Goal: Task Accomplishment & Management: Manage account settings

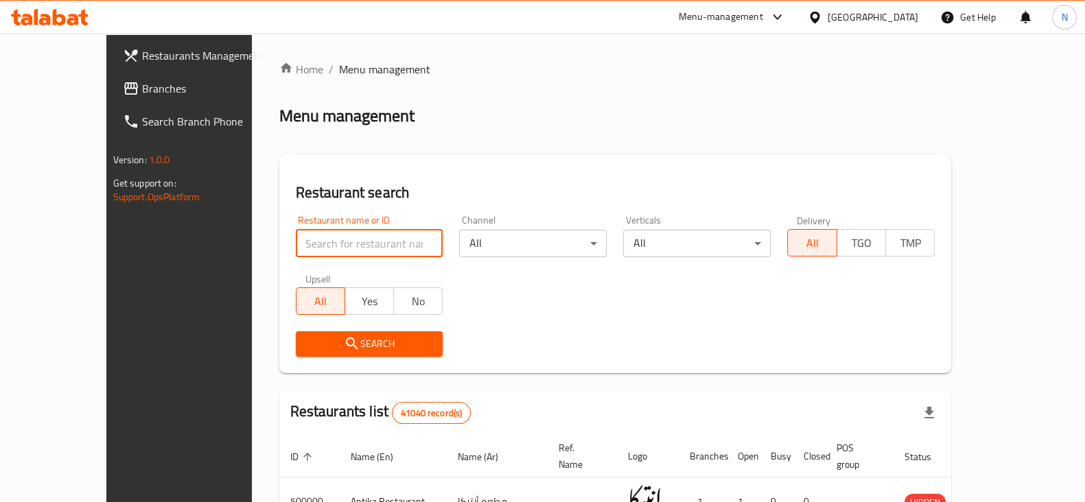
click at [329, 244] on input "search" at bounding box center [370, 243] width 148 height 27
type input "rest and tase"
click button "Search" at bounding box center [370, 343] width 148 height 25
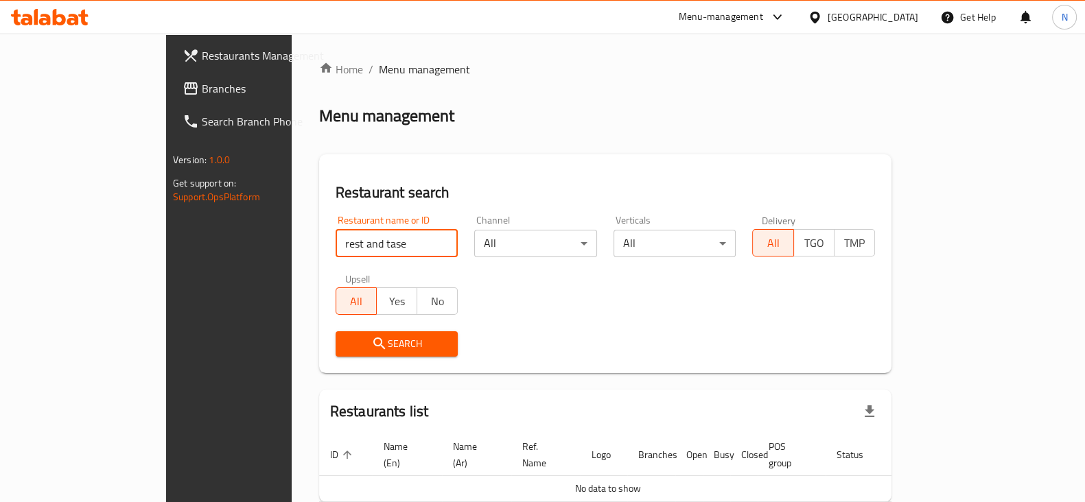
scroll to position [58, 0]
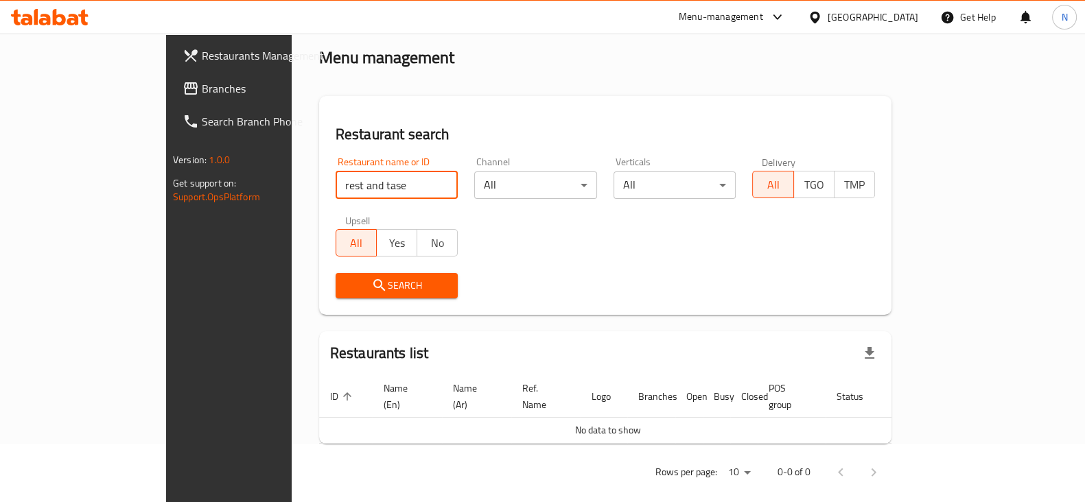
click at [397, 183] on input "rest and tase" at bounding box center [397, 185] width 123 height 27
click at [342, 187] on input "search" at bounding box center [397, 185] width 123 height 27
click at [532, 242] on div "Restaurant name or ID Restaurant name or ID Channel All ​ Verticals All ​ Deliv…" at bounding box center [605, 228] width 556 height 158
click at [397, 195] on input "search" at bounding box center [397, 185] width 123 height 27
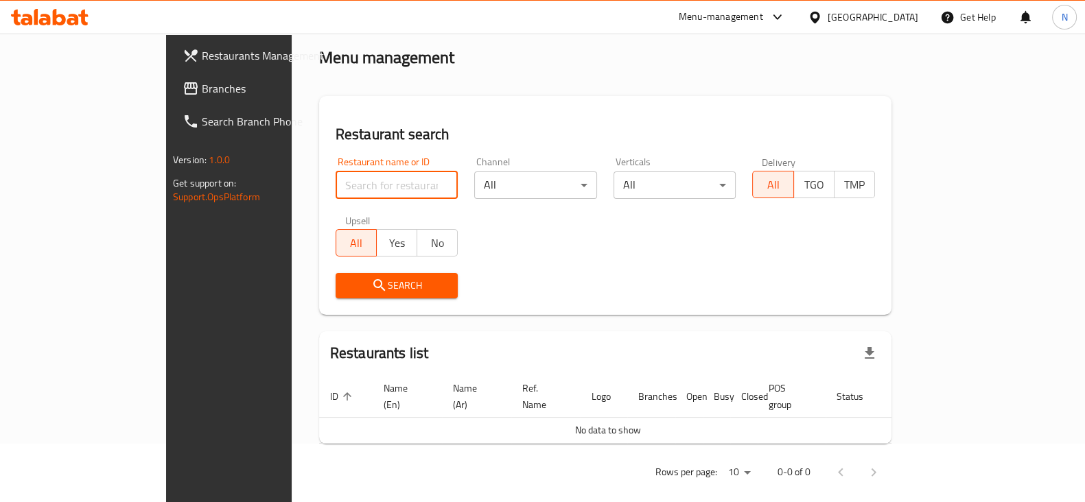
paste input "701596"
type input "701596"
click button "Search" at bounding box center [397, 285] width 123 height 25
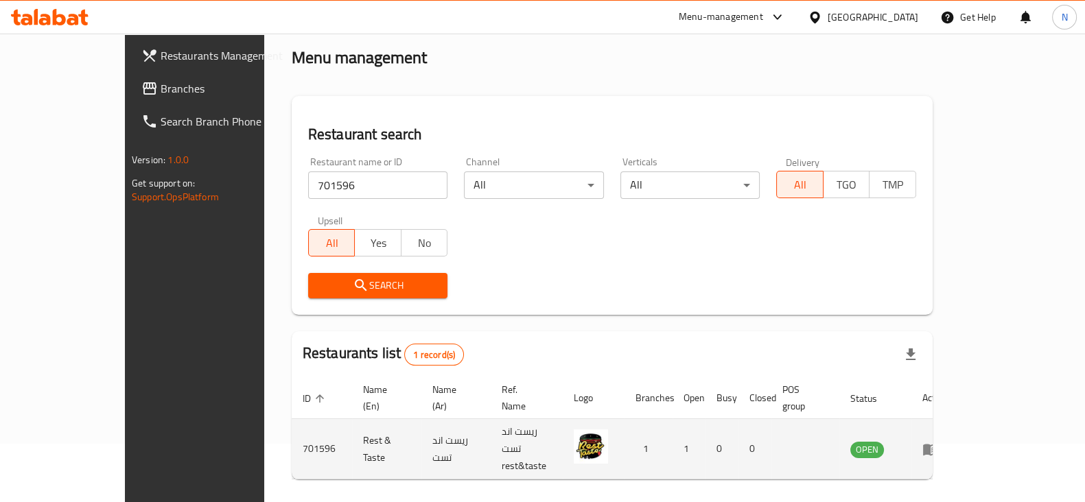
click at [959, 430] on td "enhanced table" at bounding box center [934, 449] width 47 height 60
click at [938, 444] on icon "enhanced table" at bounding box center [930, 450] width 15 height 12
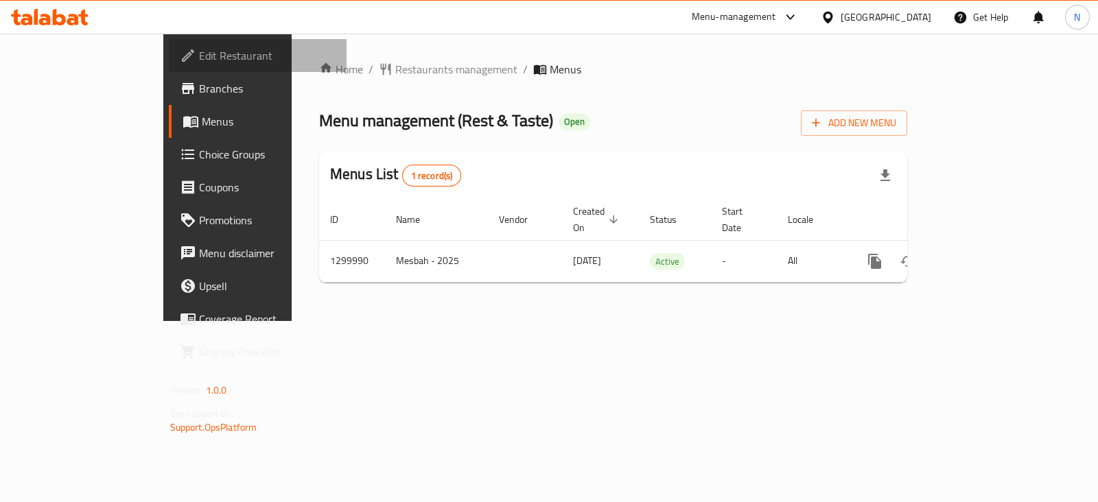
click at [199, 59] on span "Edit Restaurant" at bounding box center [267, 55] width 137 height 16
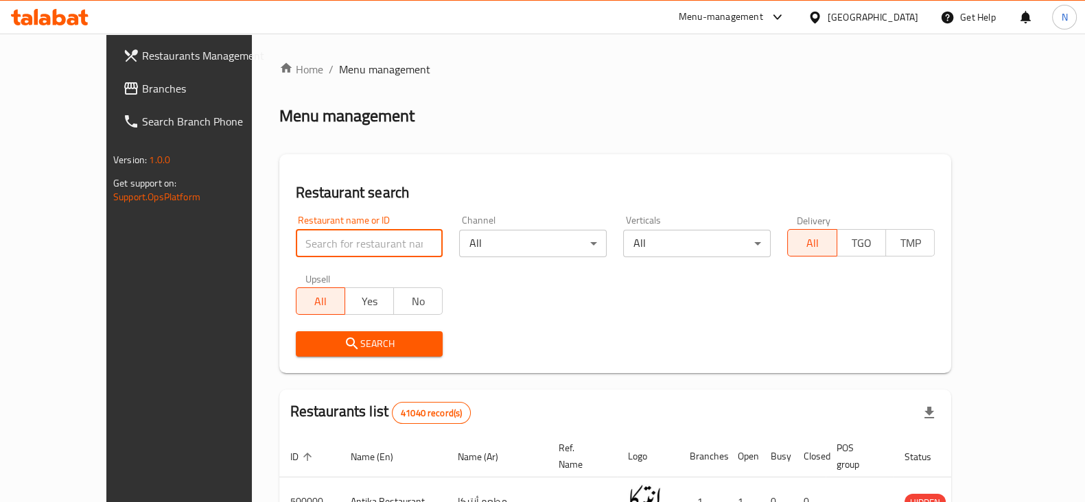
click at [303, 238] on input "search" at bounding box center [370, 243] width 148 height 27
paste input "656550"
type input "656550"
click button "Search" at bounding box center [370, 343] width 148 height 25
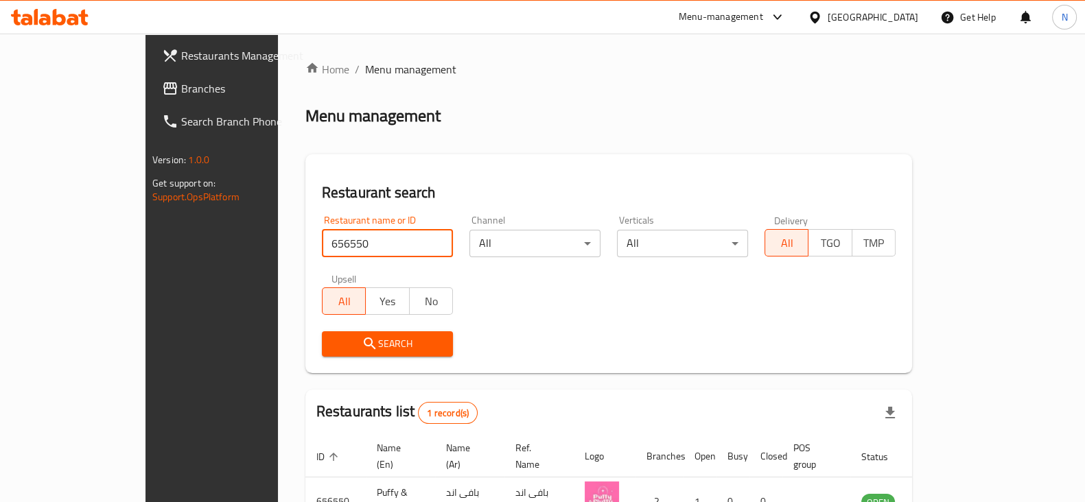
scroll to position [82, 0]
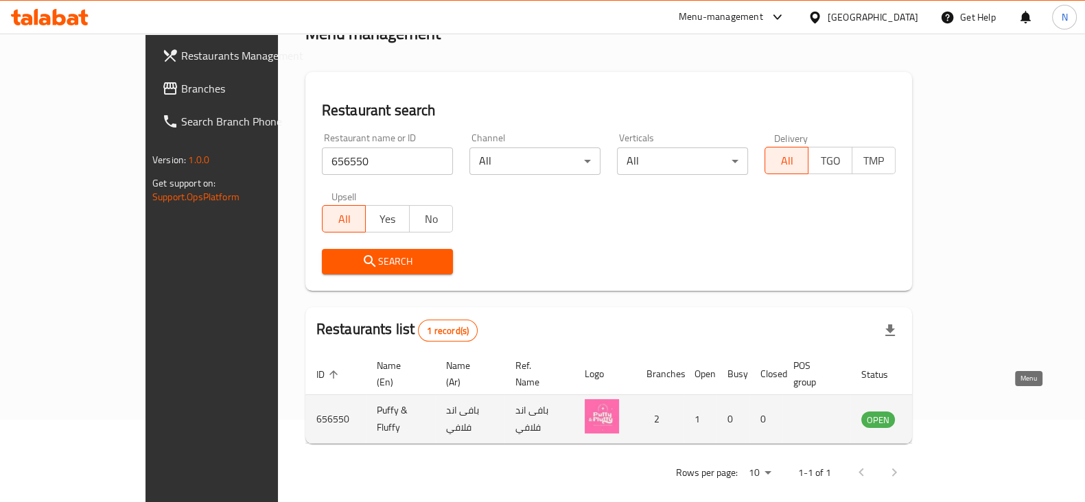
click at [949, 415] on icon "enhanced table" at bounding box center [941, 421] width 15 height 12
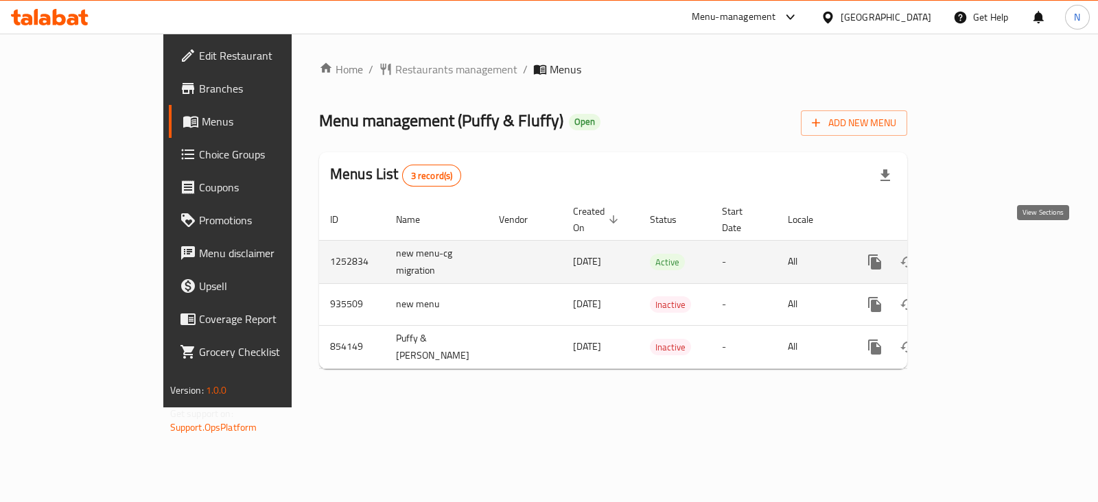
click at [982, 254] on icon "enhanced table" at bounding box center [974, 262] width 16 height 16
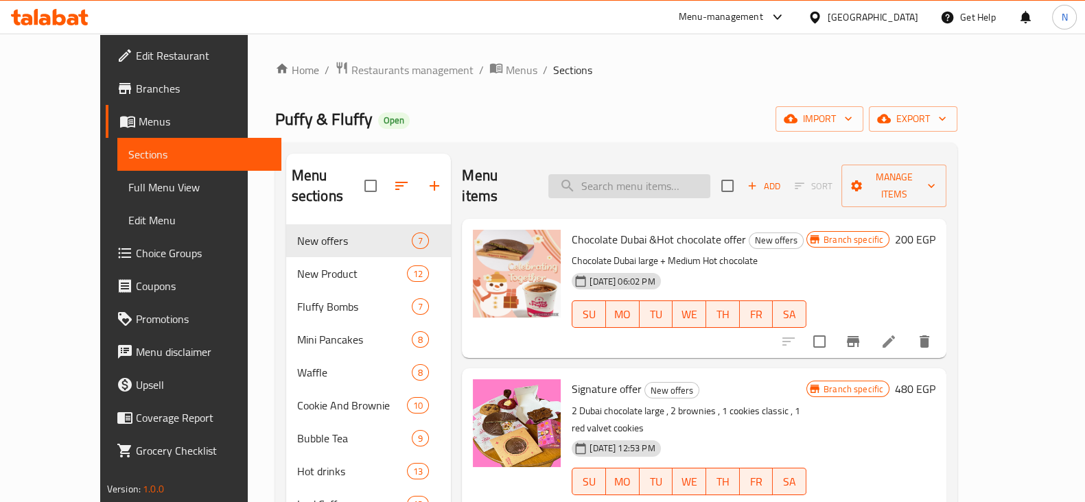
click at [675, 174] on input "search" at bounding box center [629, 186] width 162 height 24
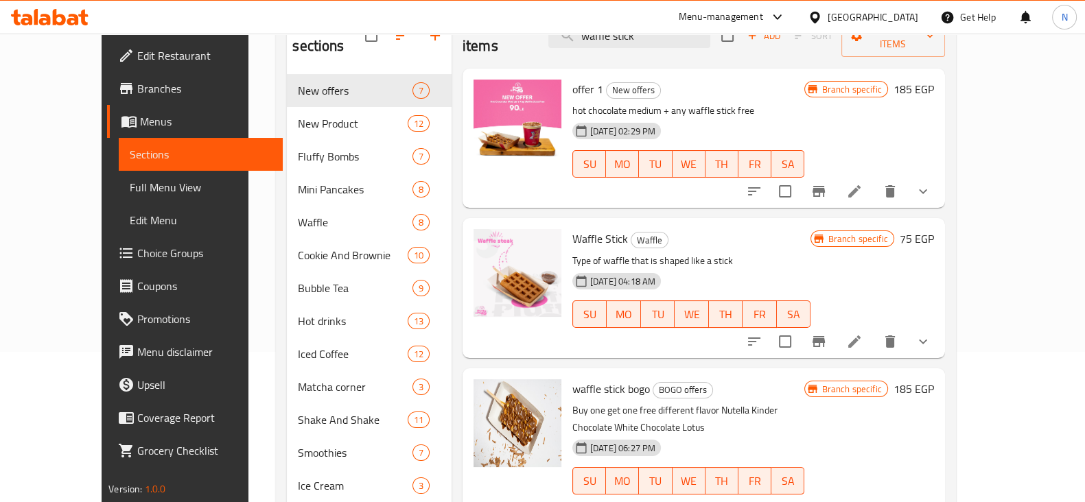
scroll to position [96, 0]
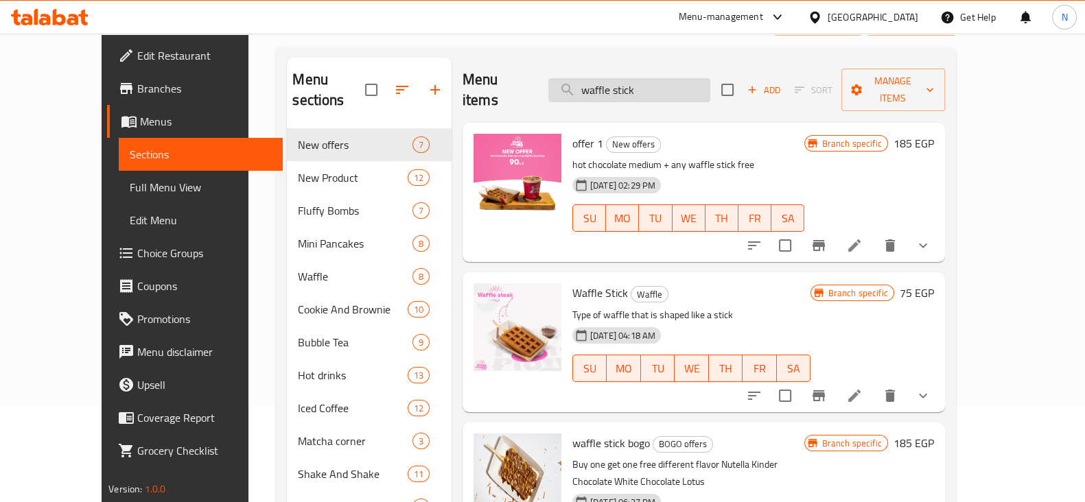
click at [611, 82] on input "waffle stick" at bounding box center [629, 90] width 162 height 24
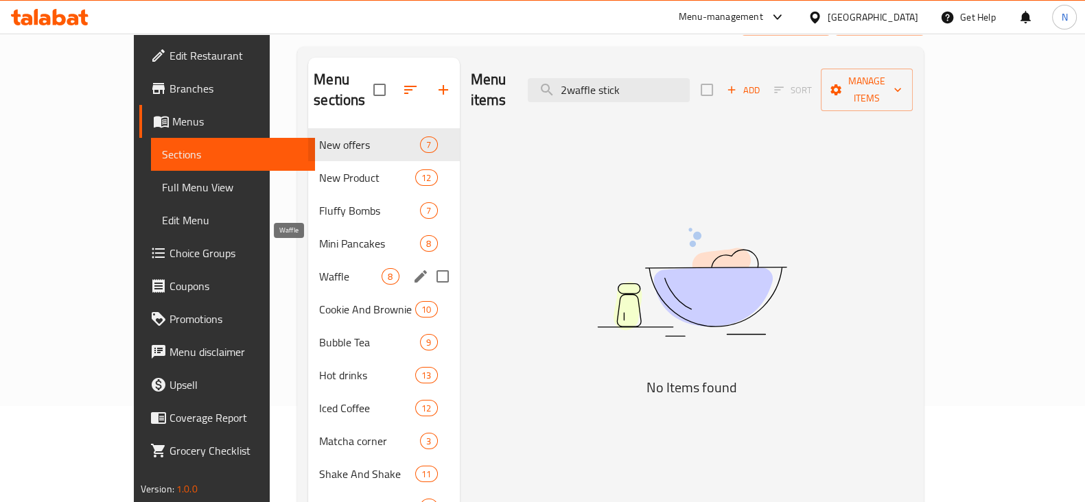
type input "2waffle stick"
click at [319, 268] on span "Waffle" at bounding box center [350, 276] width 62 height 16
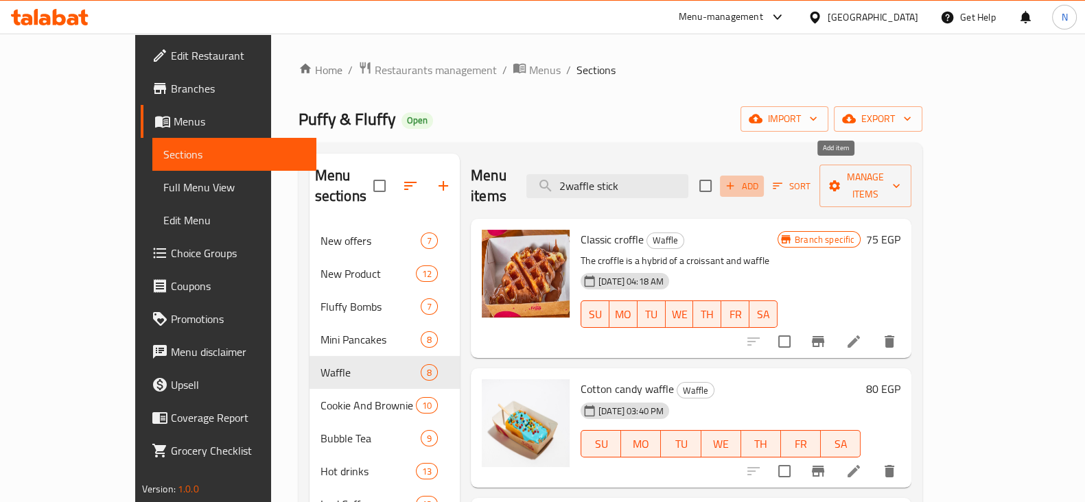
click at [760, 178] on span "Add" at bounding box center [741, 186] width 37 height 16
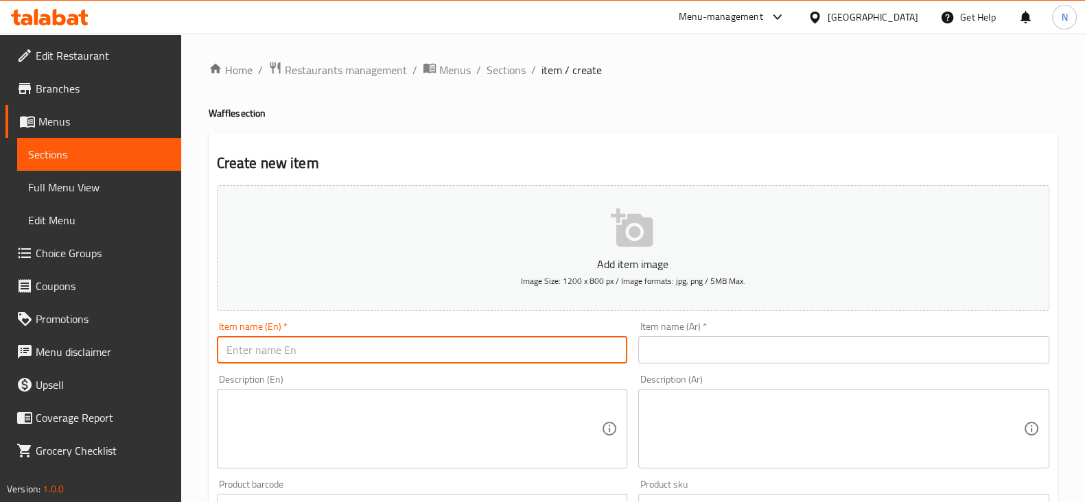
click at [346, 339] on input "text" at bounding box center [422, 349] width 411 height 27
type input "Waffle Stick"
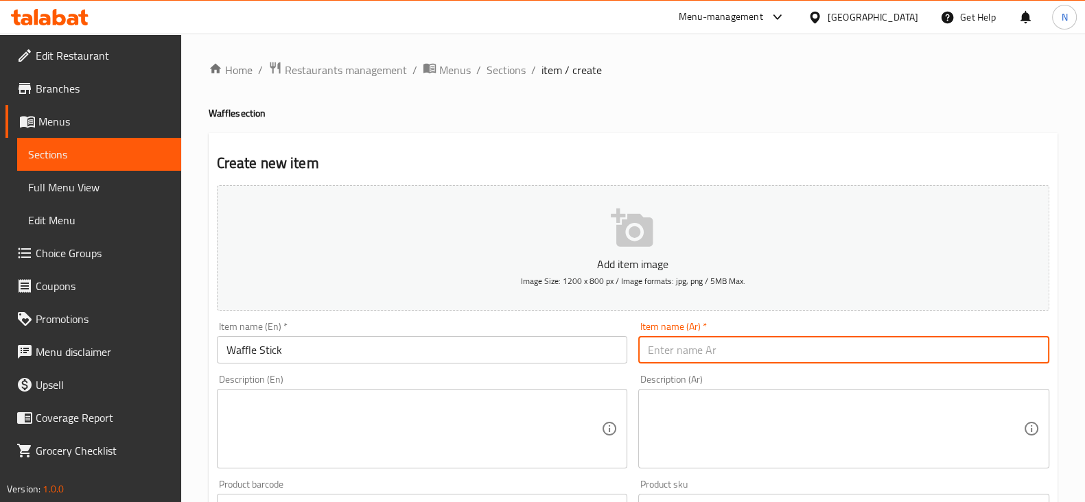
click at [685, 345] on input "text" at bounding box center [843, 349] width 411 height 27
type input "وافل ستيك"
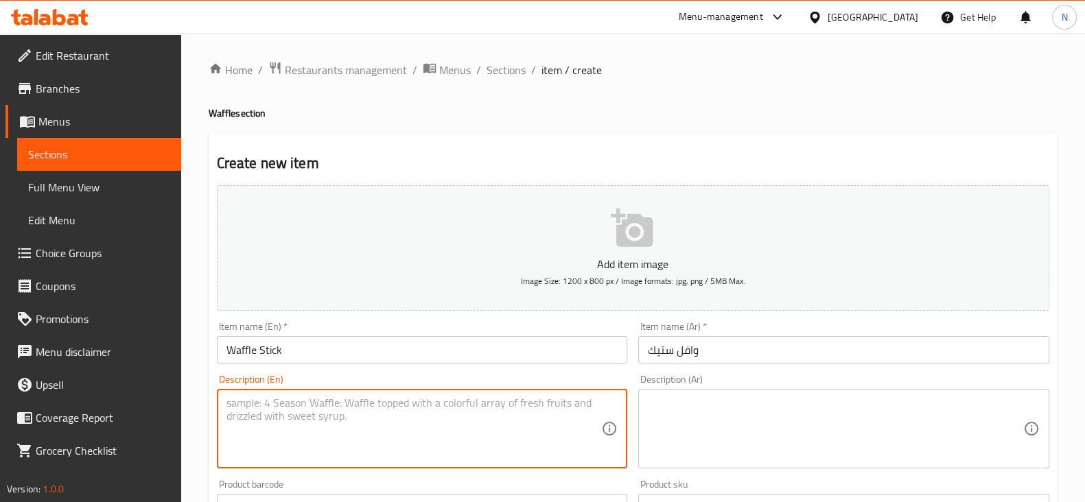
click at [452, 420] on textarea at bounding box center [413, 429] width 375 height 65
paste textarea "2 waffle stick"
paste textarea "4 sauce choices"
drag, startPoint x: 390, startPoint y: 400, endPoint x: 198, endPoint y: 403, distance: 192.2
click at [198, 403] on div "Home / Restaurants management / Menus / Sections / item / create Waffle section…" at bounding box center [633, 502] width 904 height 936
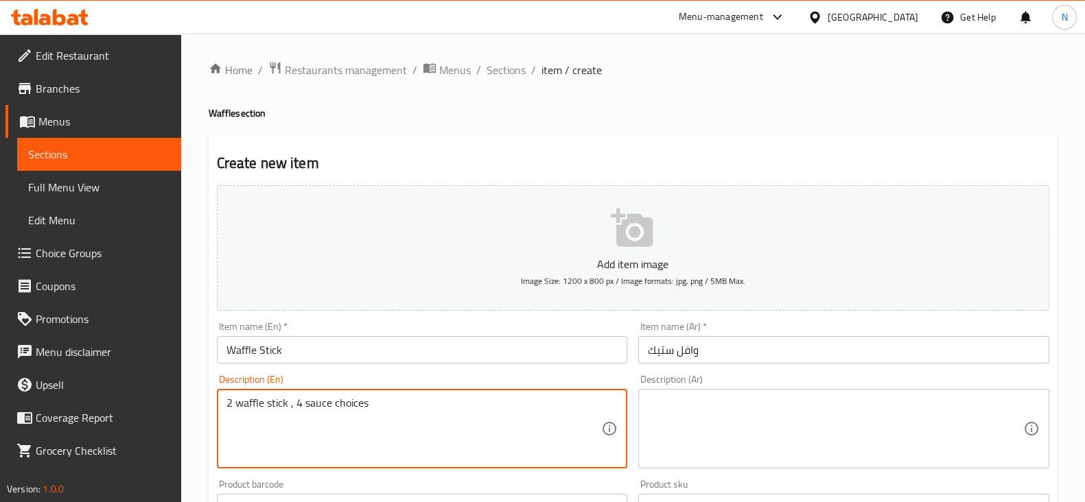
type textarea "2 waffle stick , 4 sauce choices"
click at [712, 412] on textarea at bounding box center [835, 429] width 375 height 65
paste textarea "2 عصا وافل، 4 خيارات صلصة"
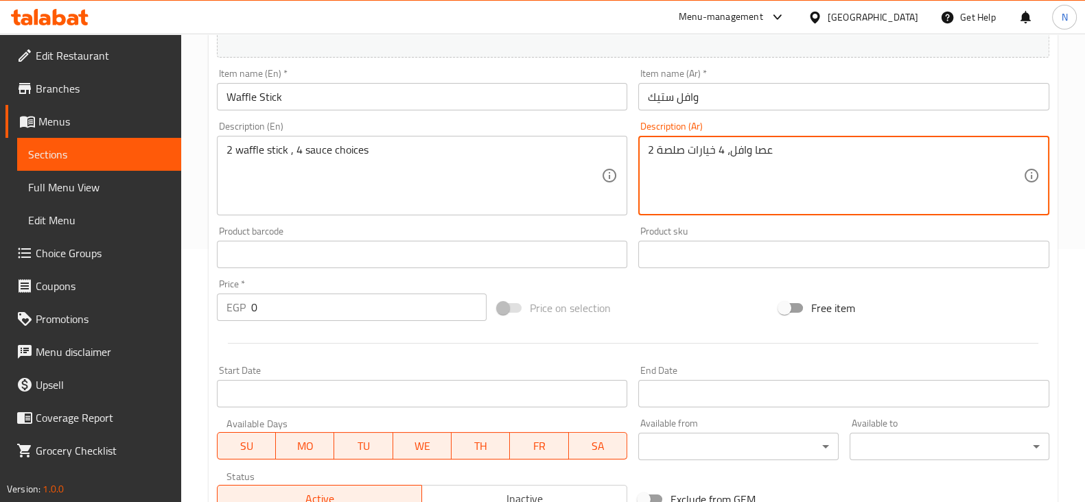
scroll to position [257, 0]
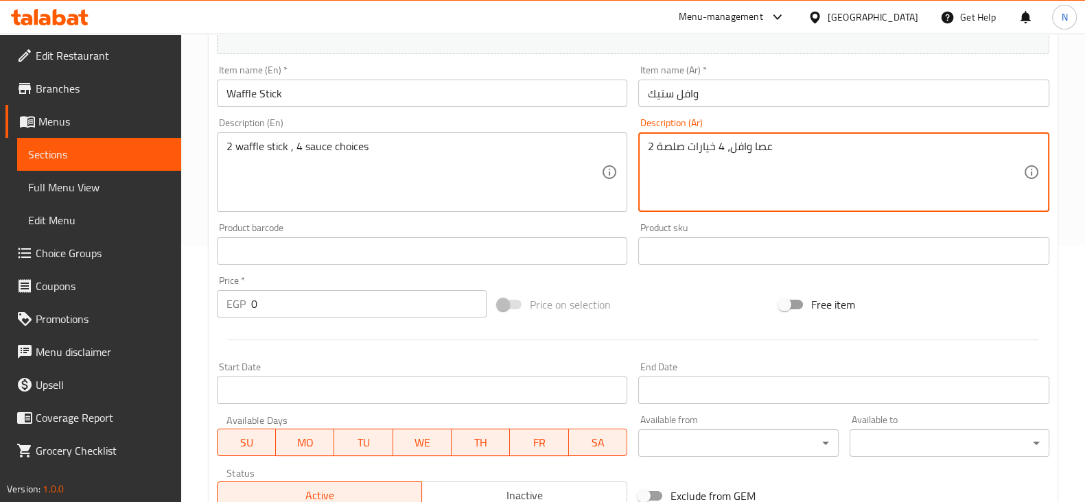
type textarea "2 عصا وافل، 4 خيارات صلصة"
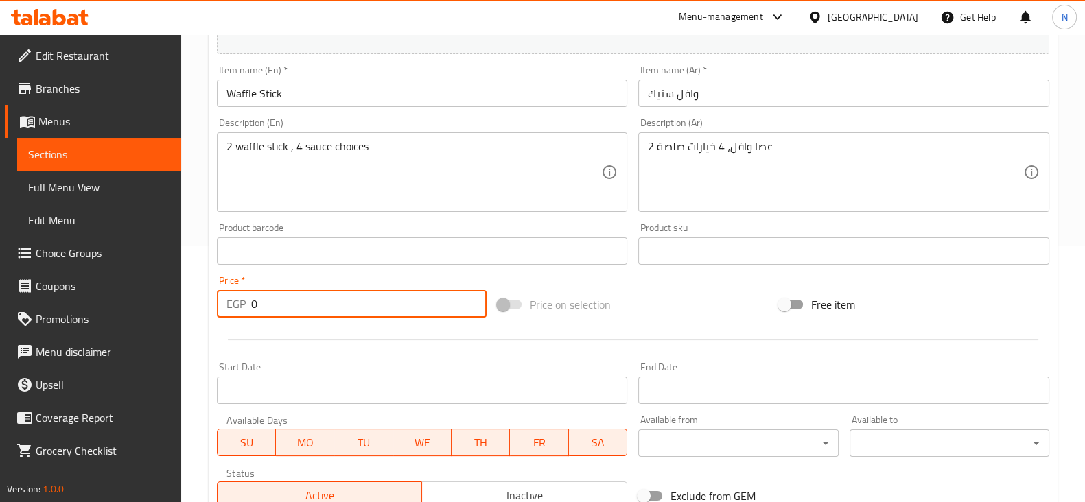
click at [373, 309] on input "0" at bounding box center [369, 303] width 236 height 27
type input "120"
click at [394, 357] on div "Start Date Start Date" at bounding box center [422, 383] width 422 height 53
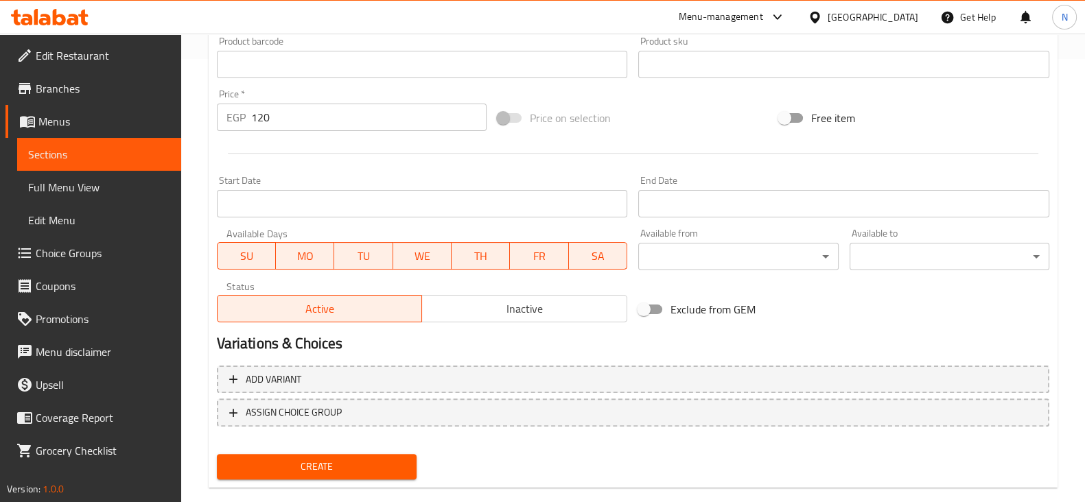
scroll to position [467, 0]
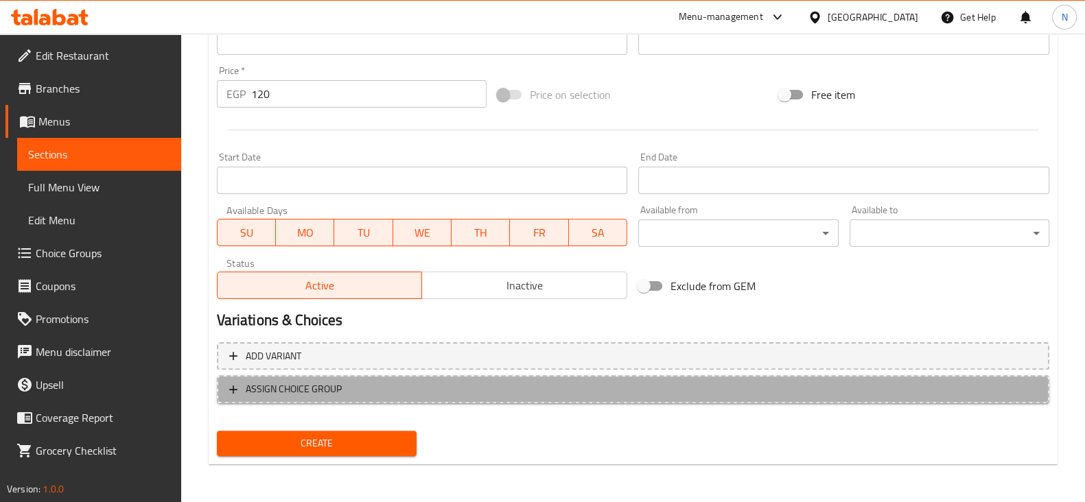
click at [375, 397] on span "ASSIGN CHOICE GROUP" at bounding box center [633, 389] width 808 height 17
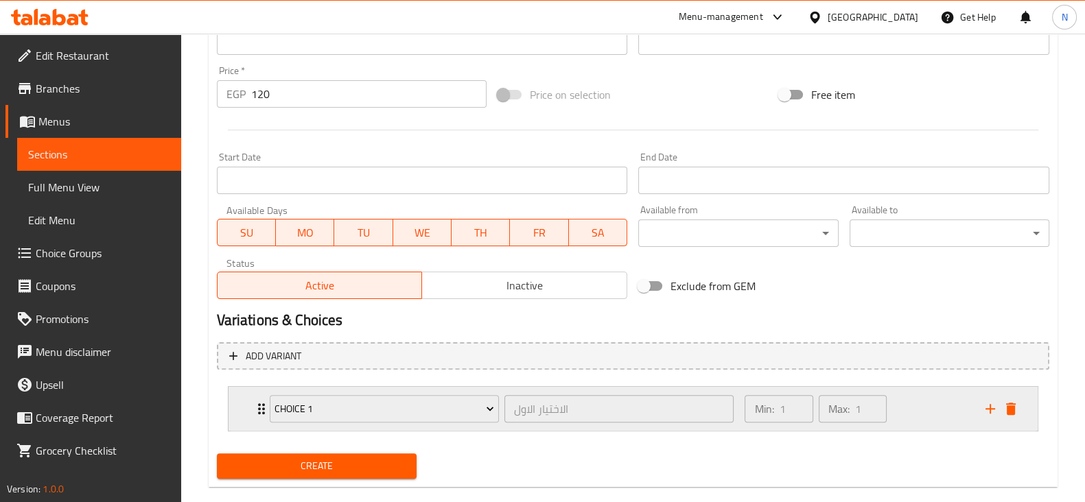
click at [257, 404] on icon "Expand" at bounding box center [261, 409] width 16 height 16
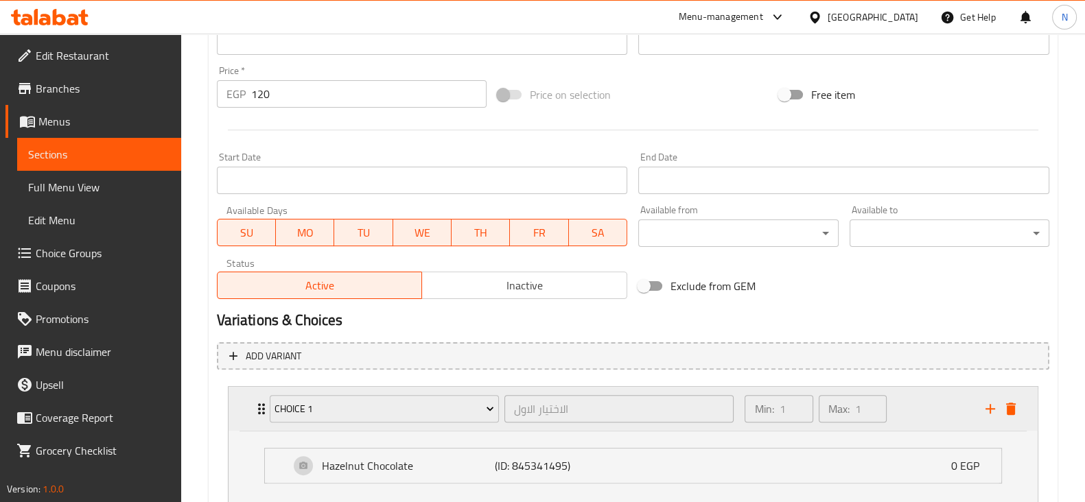
scroll to position [563, 0]
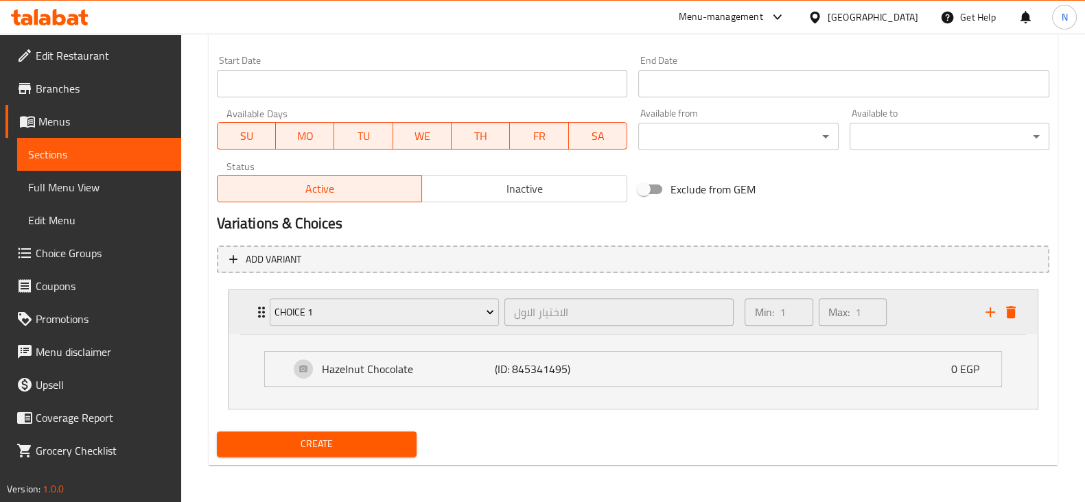
click at [259, 304] on icon "Expand" at bounding box center [261, 312] width 16 height 16
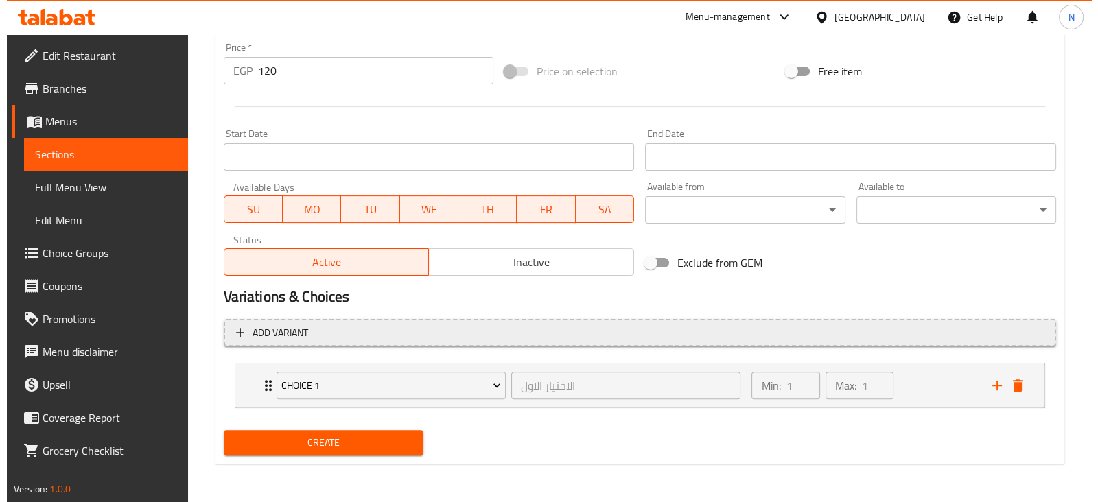
scroll to position [489, 0]
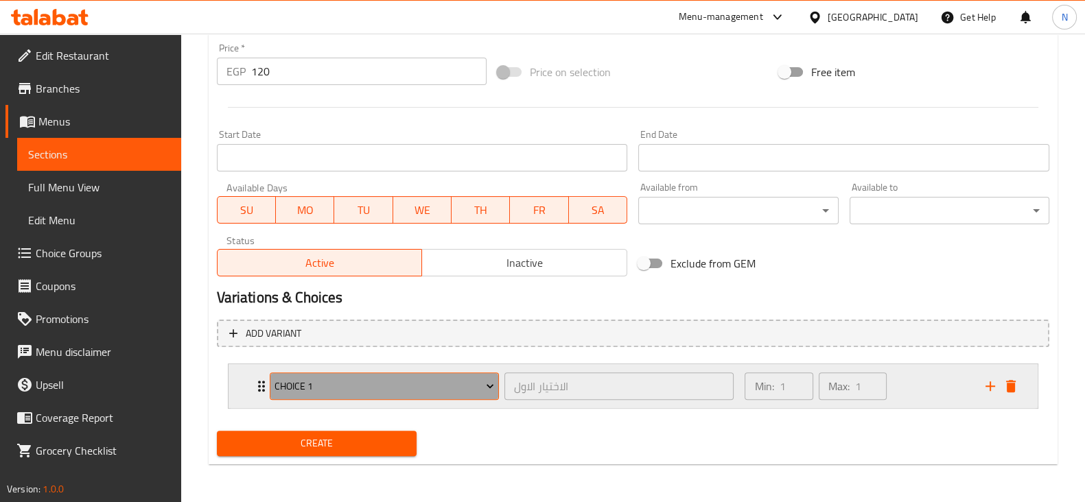
click at [373, 389] on span "choice 1" at bounding box center [385, 386] width 220 height 17
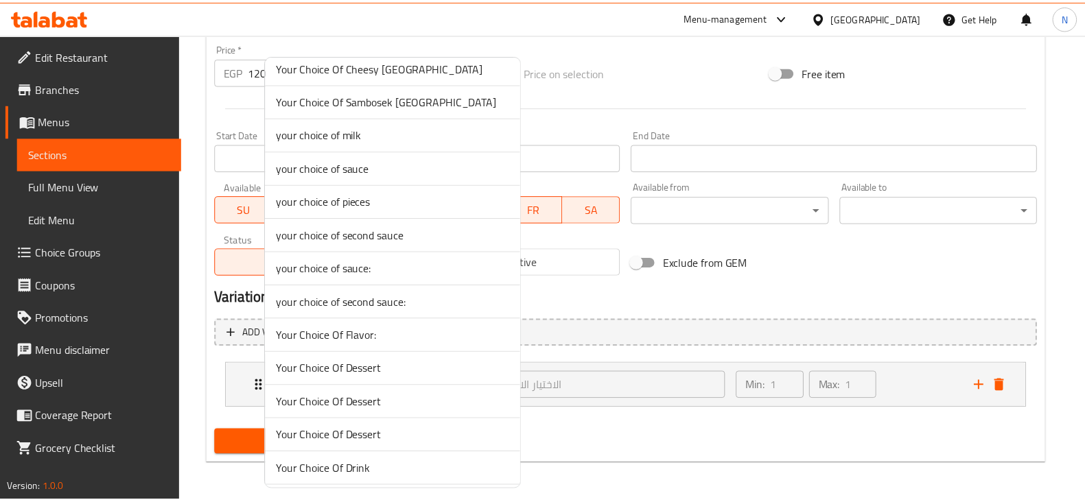
scroll to position [580, 0]
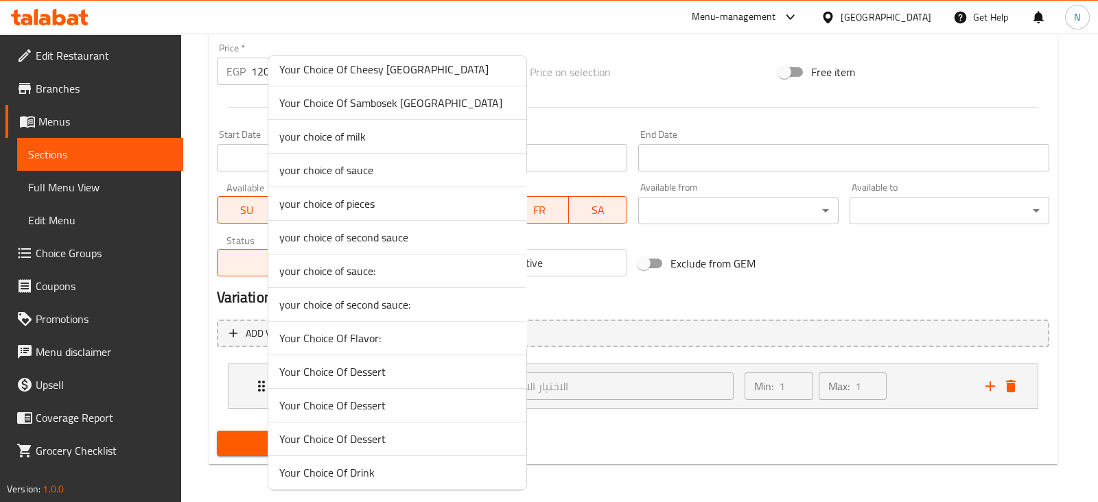
click at [384, 236] on span "your choice of second sauce" at bounding box center [397, 237] width 236 height 16
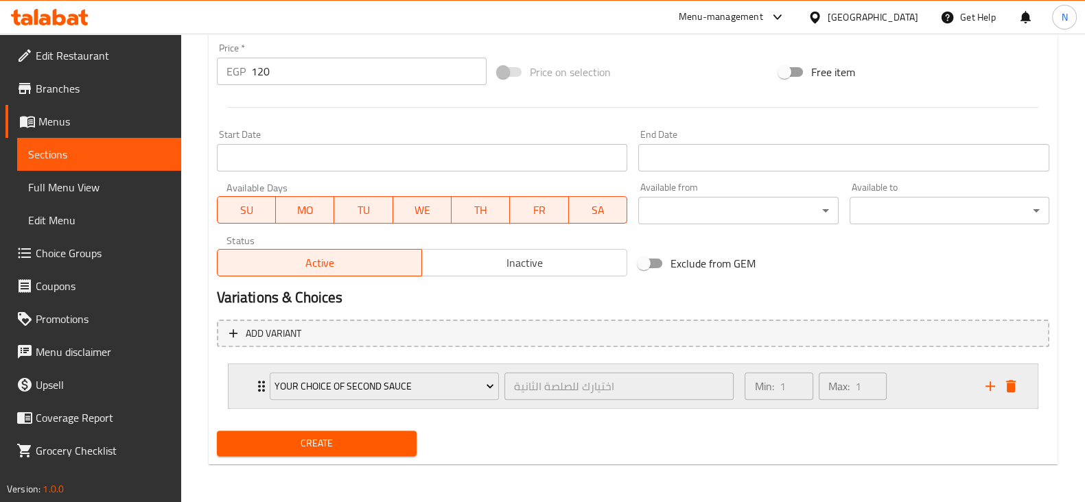
click at [257, 386] on icon "Expand" at bounding box center [261, 386] width 16 height 16
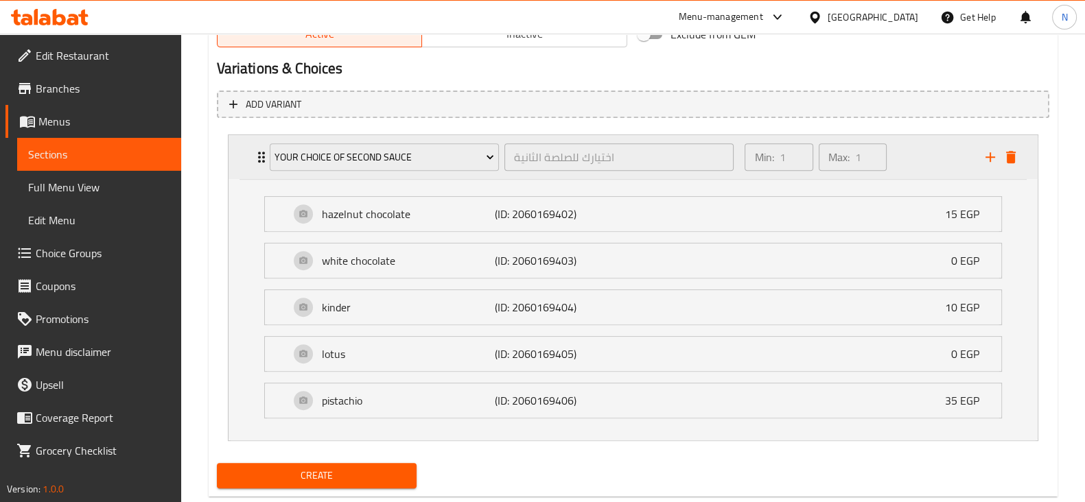
scroll to position [719, 0]
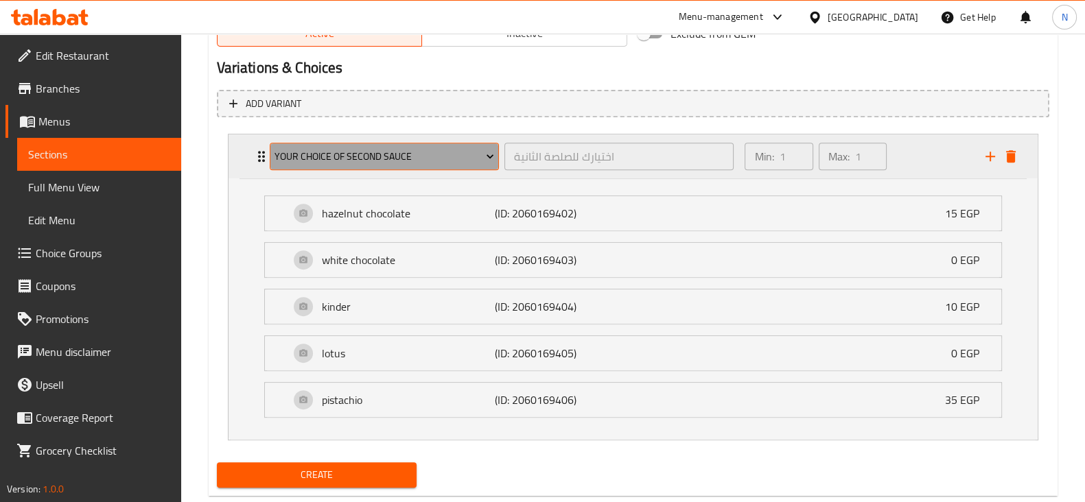
click at [362, 148] on span "your choice of second sauce" at bounding box center [385, 156] width 220 height 17
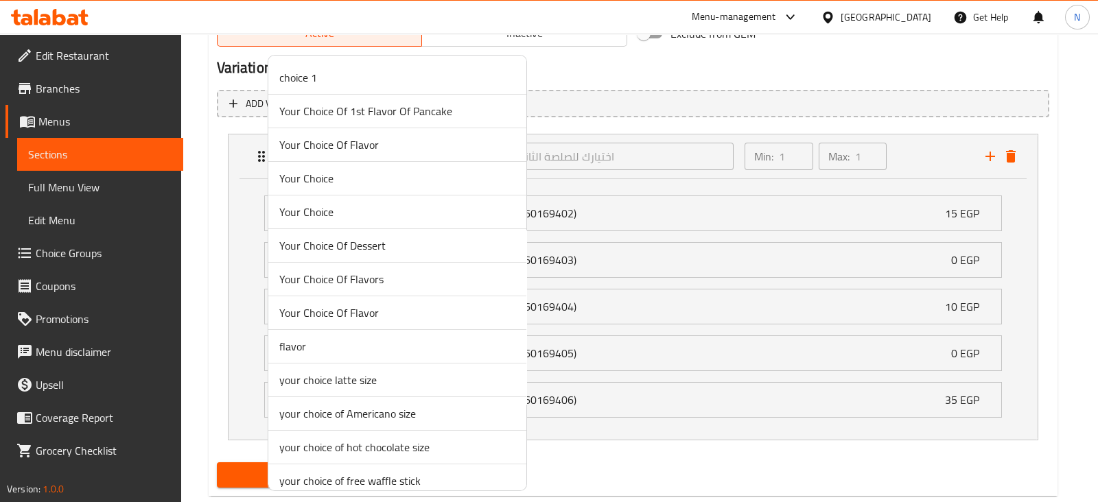
click at [209, 250] on div at bounding box center [549, 251] width 1098 height 502
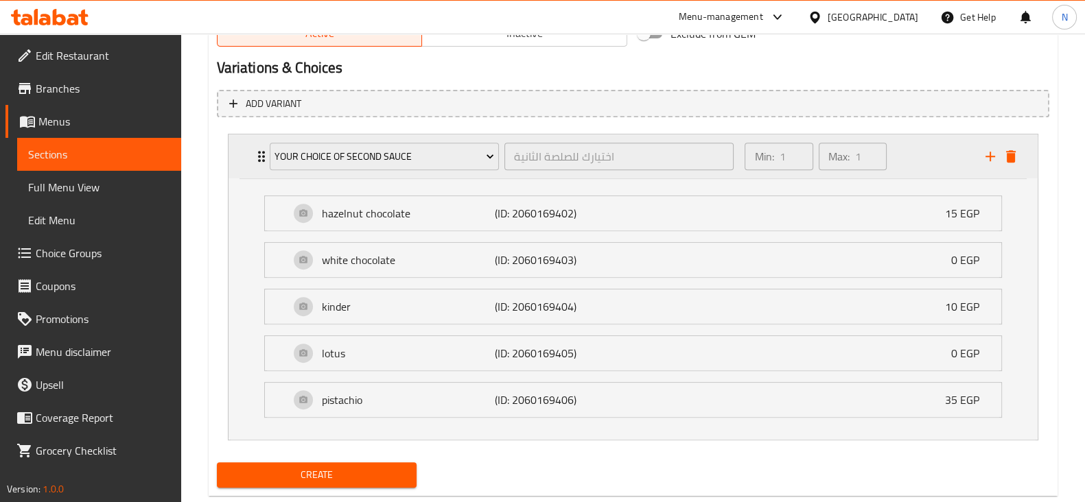
click at [262, 152] on div "your choice of second sauce اختيارك للصلصة الثانية ​" at bounding box center [501, 157] width 481 height 44
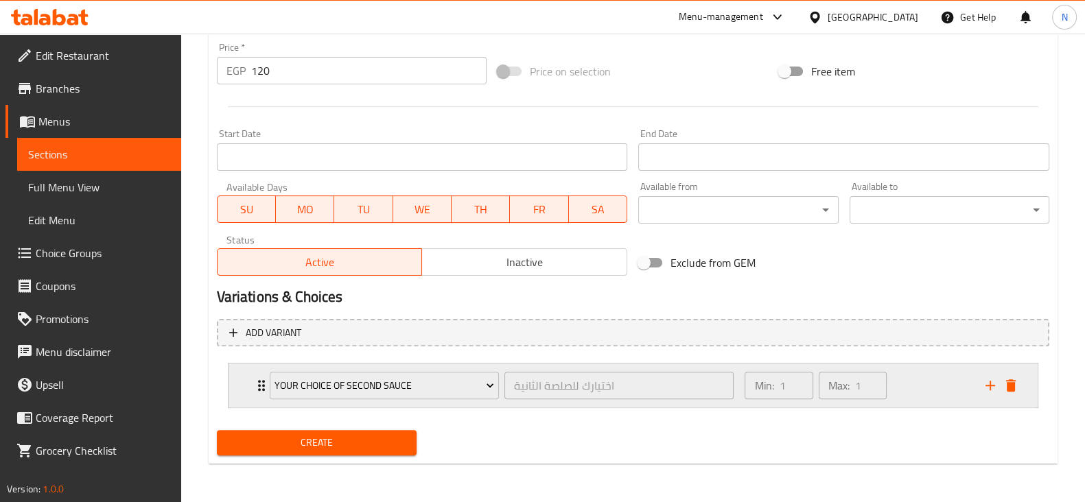
scroll to position [489, 0]
click at [987, 379] on icon "add" at bounding box center [990, 386] width 16 height 16
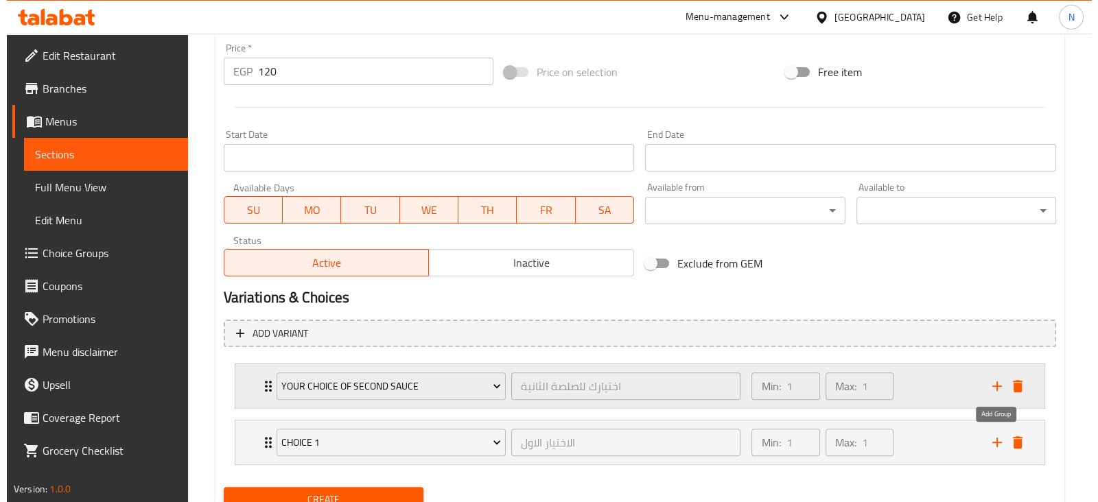
scroll to position [545, 0]
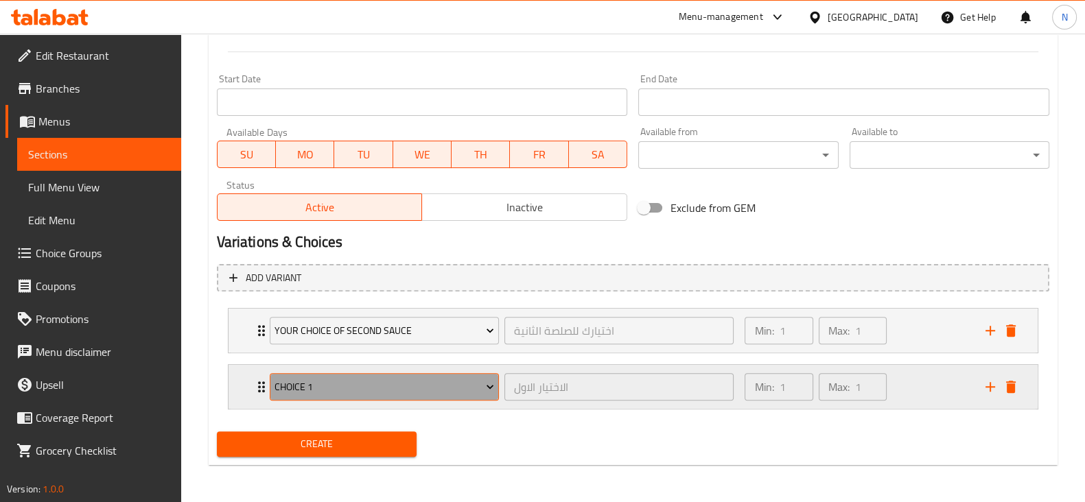
click at [406, 391] on span "choice 1" at bounding box center [385, 387] width 220 height 17
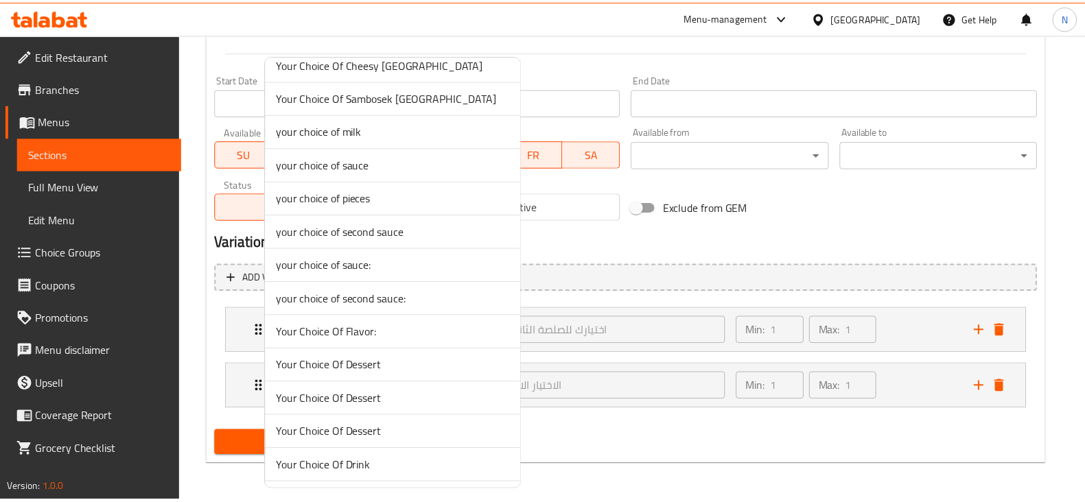
scroll to position [585, 0]
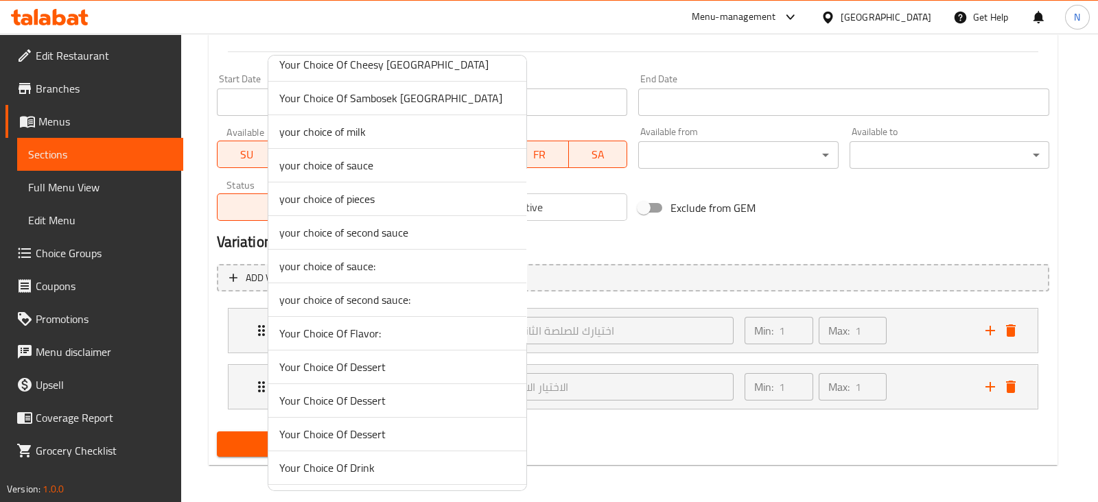
click at [388, 231] on span "your choice of second sauce" at bounding box center [397, 232] width 236 height 16
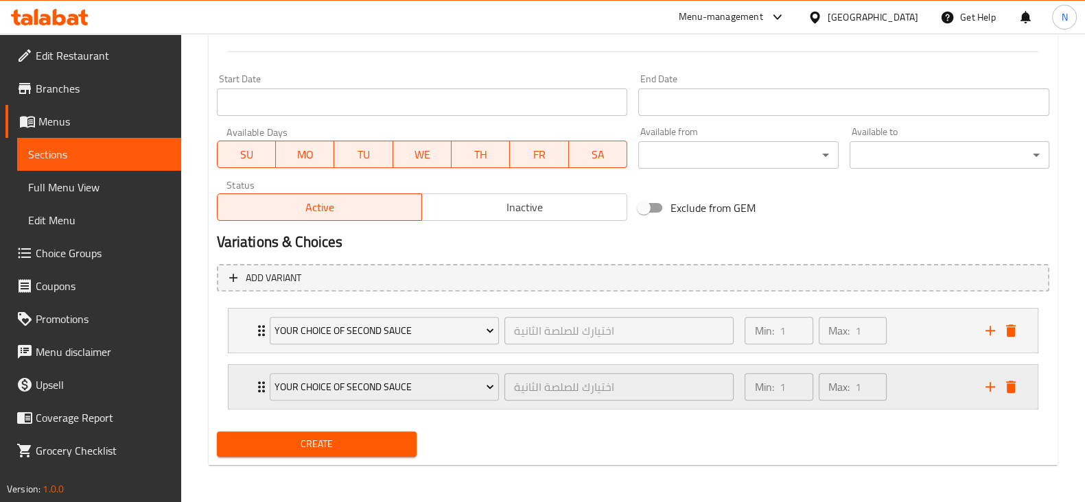
click at [260, 382] on icon "Expand" at bounding box center [261, 387] width 7 height 11
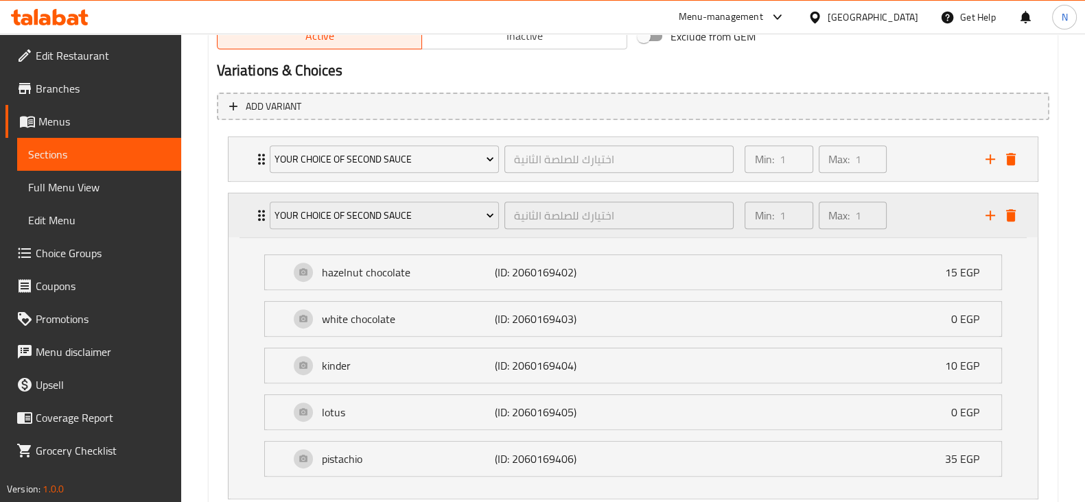
scroll to position [714, 0]
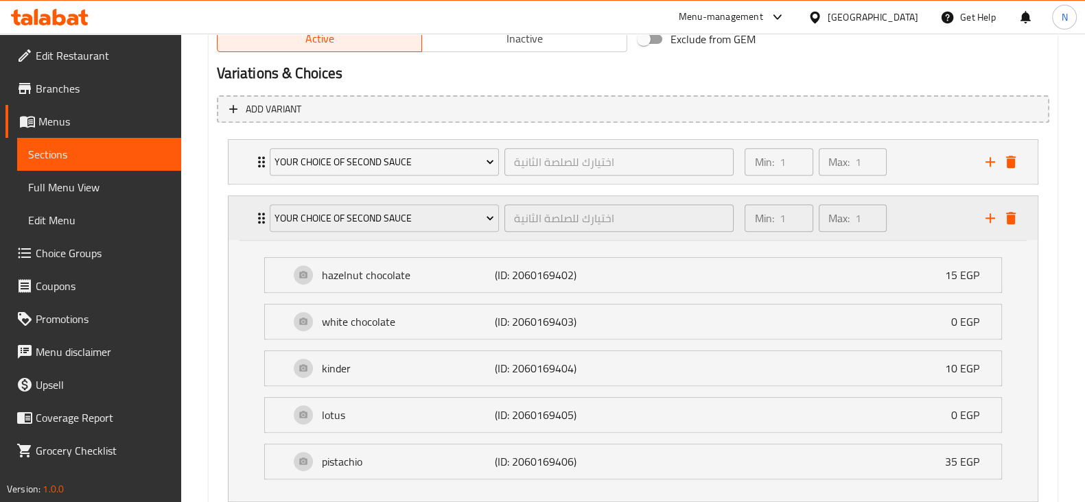
click at [262, 224] on div "your choice of second sauce اختيارك للصلصة الثانية ​" at bounding box center [501, 218] width 481 height 44
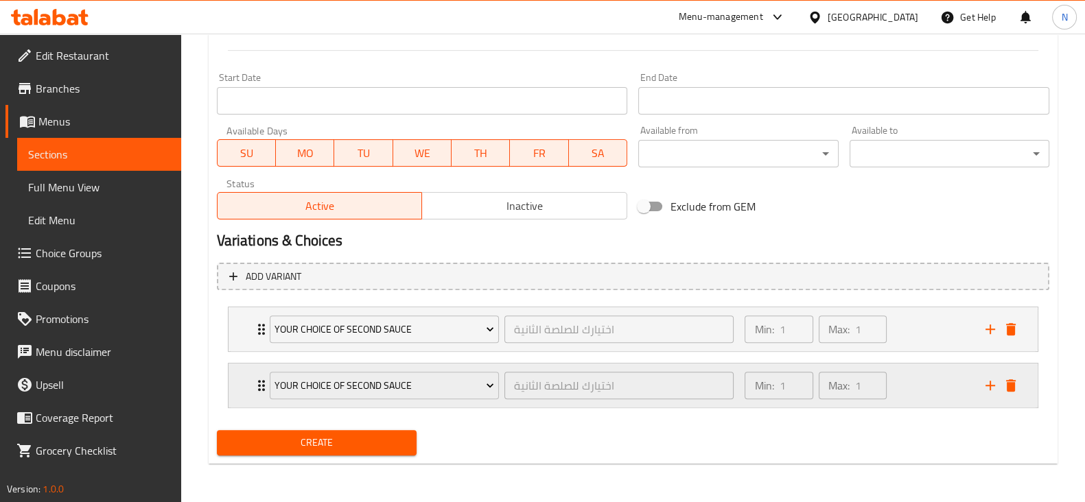
scroll to position [545, 0]
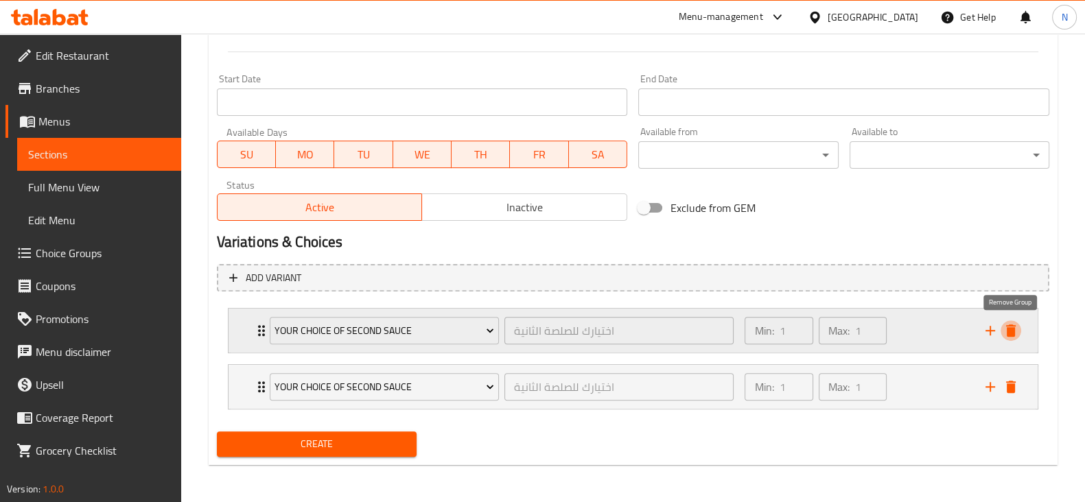
click at [1005, 329] on icon "delete" at bounding box center [1011, 331] width 16 height 16
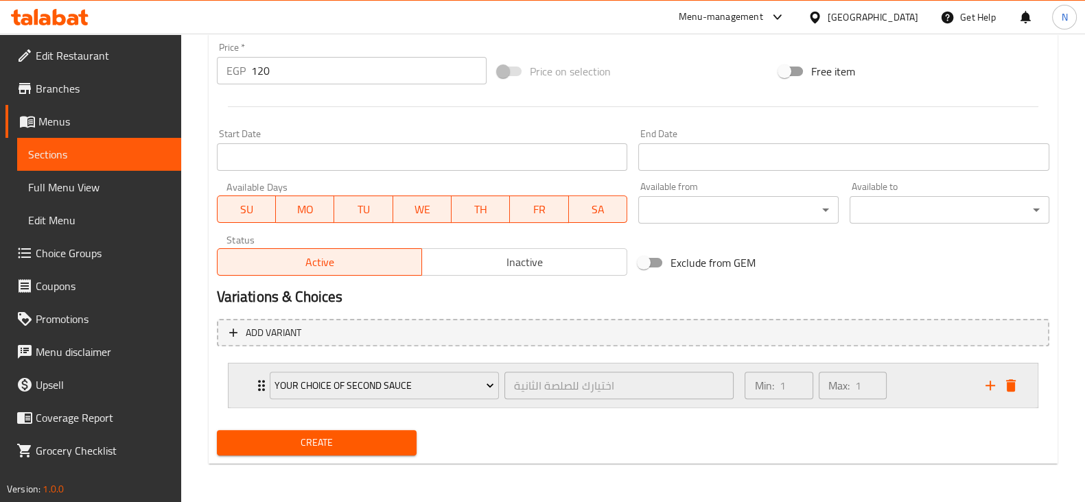
scroll to position [489, 0]
click at [1013, 381] on icon "delete" at bounding box center [1011, 386] width 10 height 12
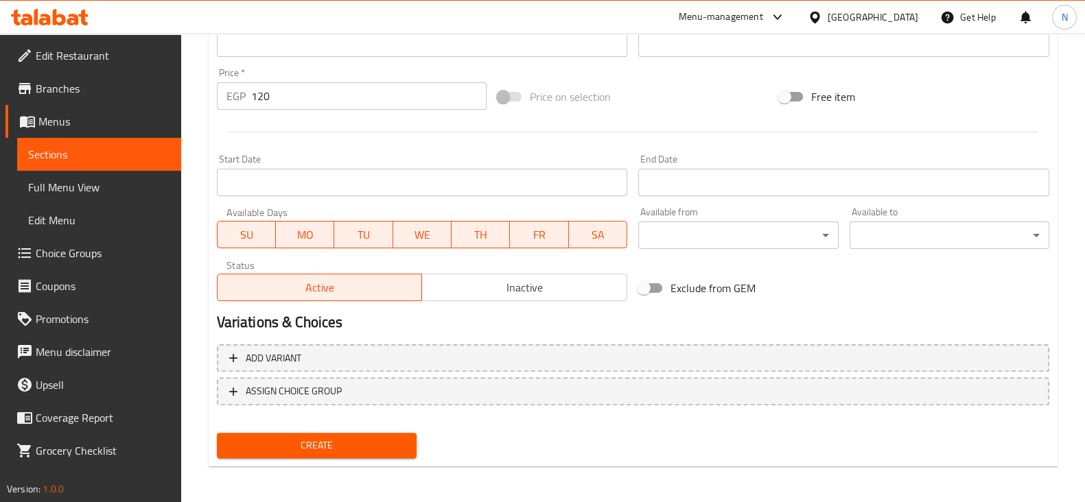
scroll to position [467, 0]
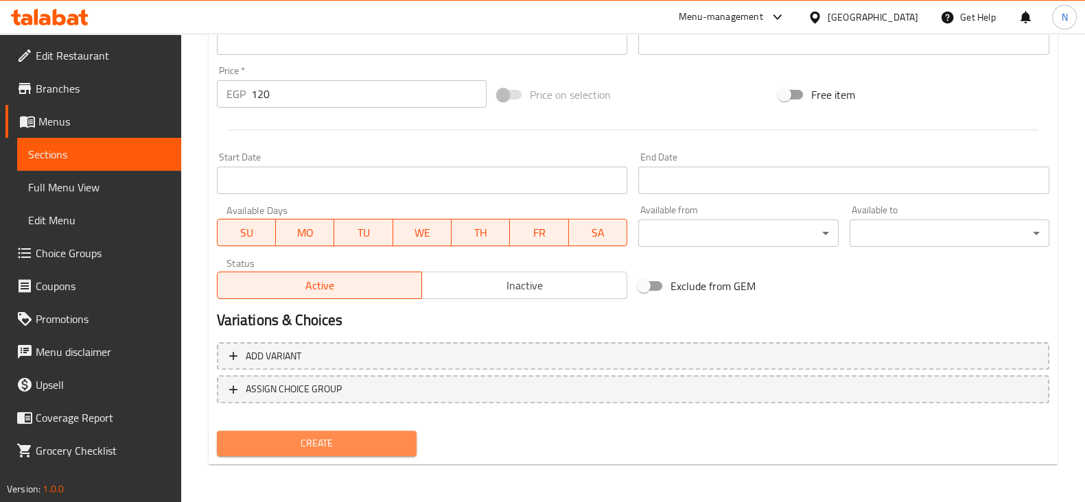
click at [375, 431] on button "Create" at bounding box center [317, 443] width 200 height 25
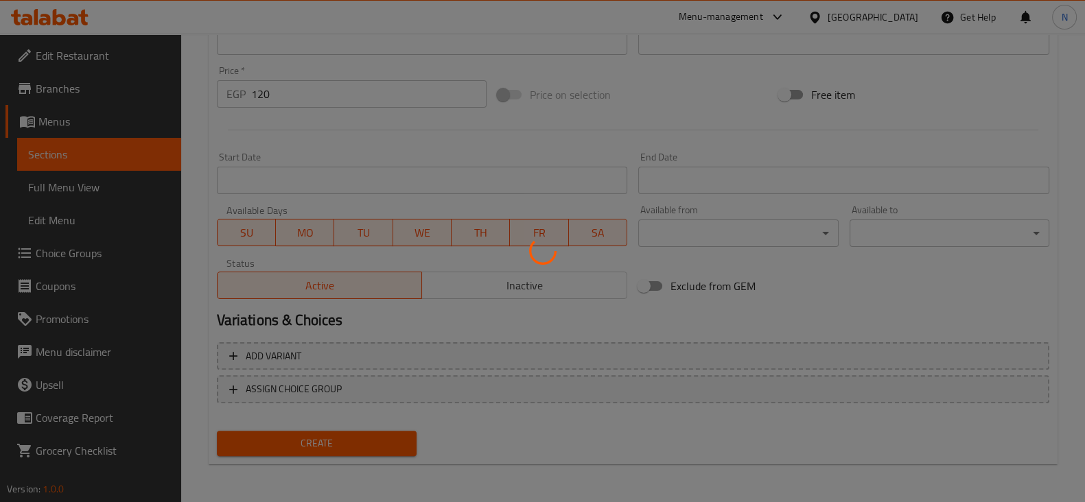
type input "0"
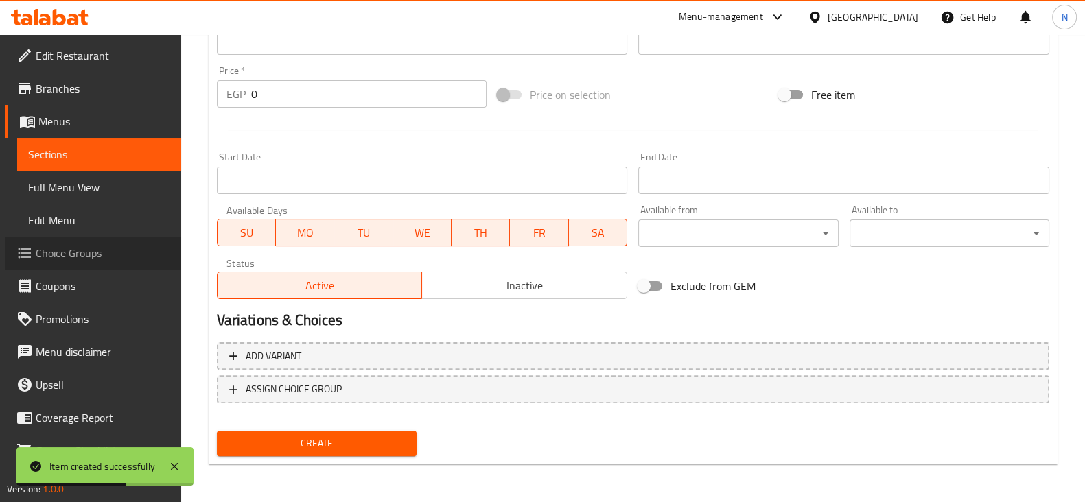
click at [111, 251] on span "Choice Groups" at bounding box center [103, 253] width 135 height 16
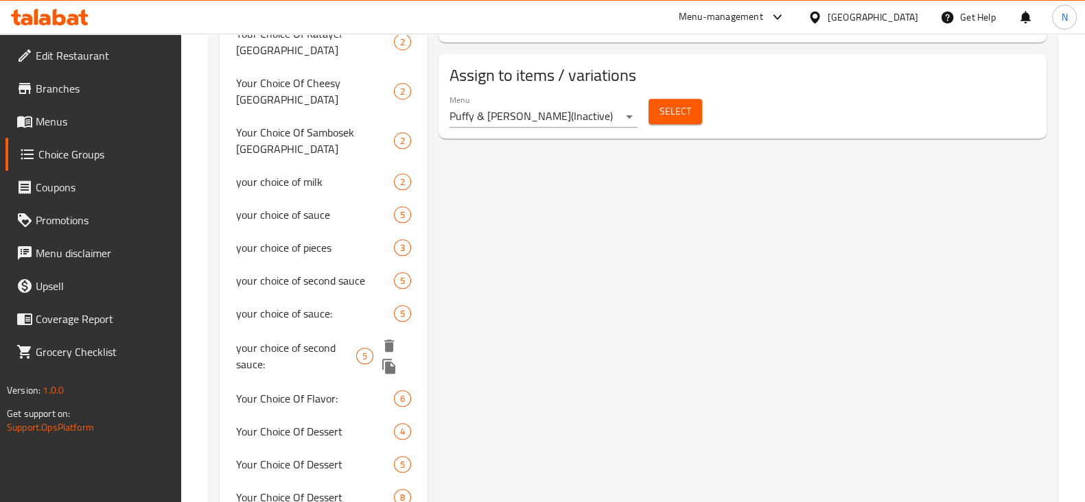
scroll to position [782, 0]
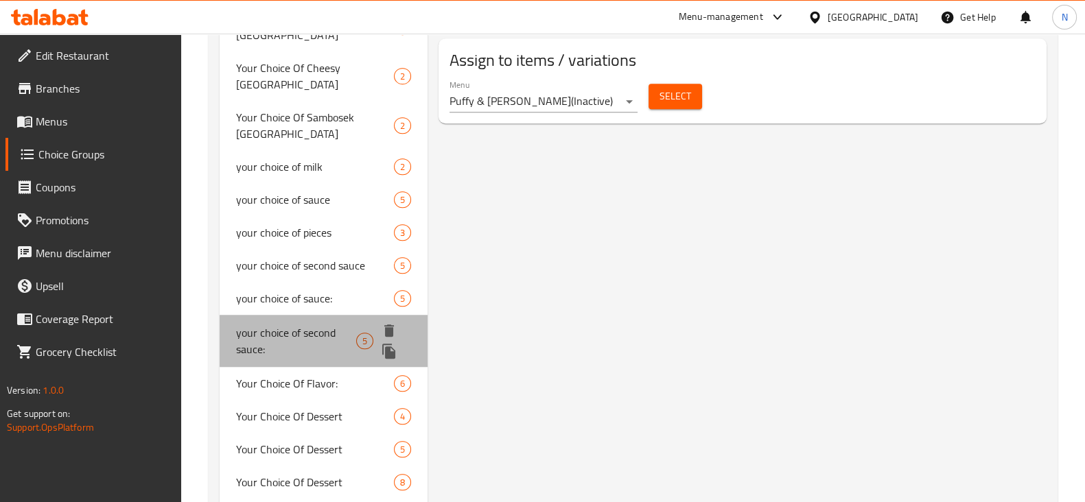
click at [296, 325] on span "your choice of second sauce:" at bounding box center [296, 341] width 120 height 33
type input "your choice of second sauce:"
type input "اختيارك من الصلصة الثانية:"
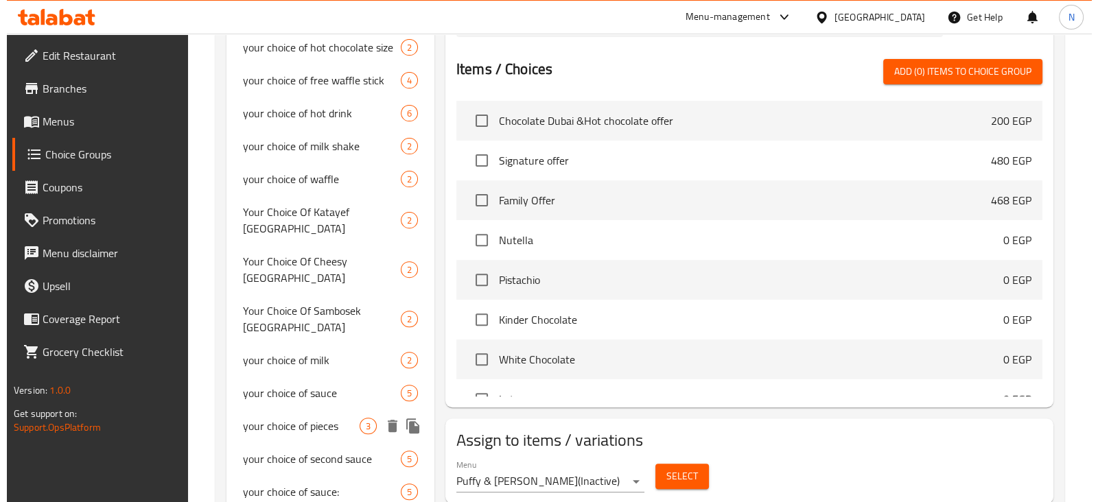
scroll to position [683, 0]
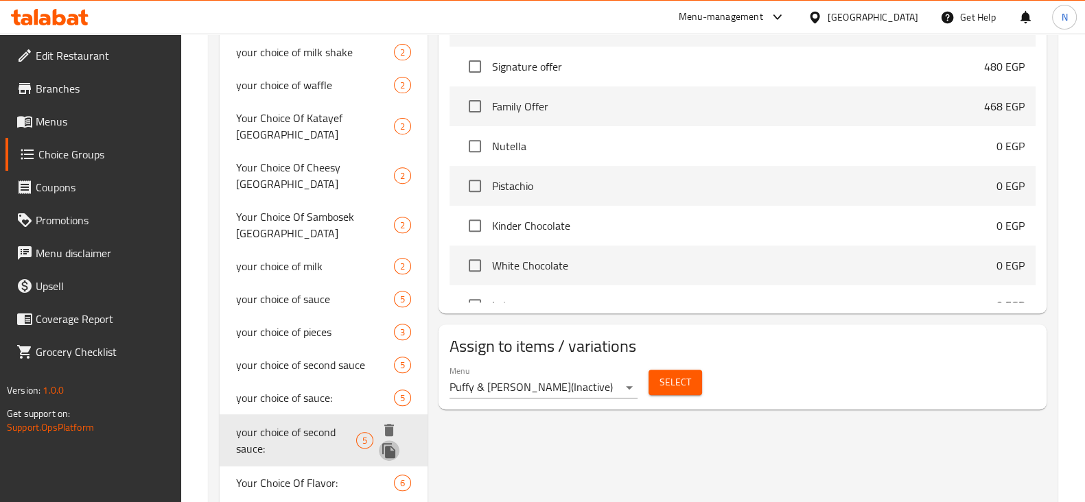
click at [384, 443] on icon "duplicate" at bounding box center [388, 450] width 13 height 15
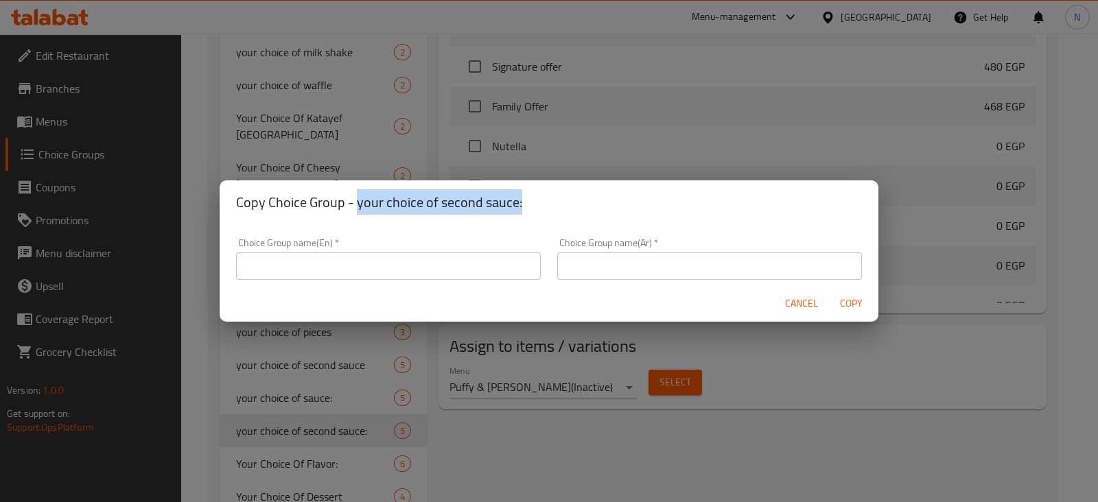
drag, startPoint x: 517, startPoint y: 204, endPoint x: 356, endPoint y: 201, distance: 161.3
click at [356, 201] on h2 "Copy Choice Group - your choice of second sauce:" at bounding box center [549, 202] width 626 height 22
copy h2 "your choice of second sauce:"
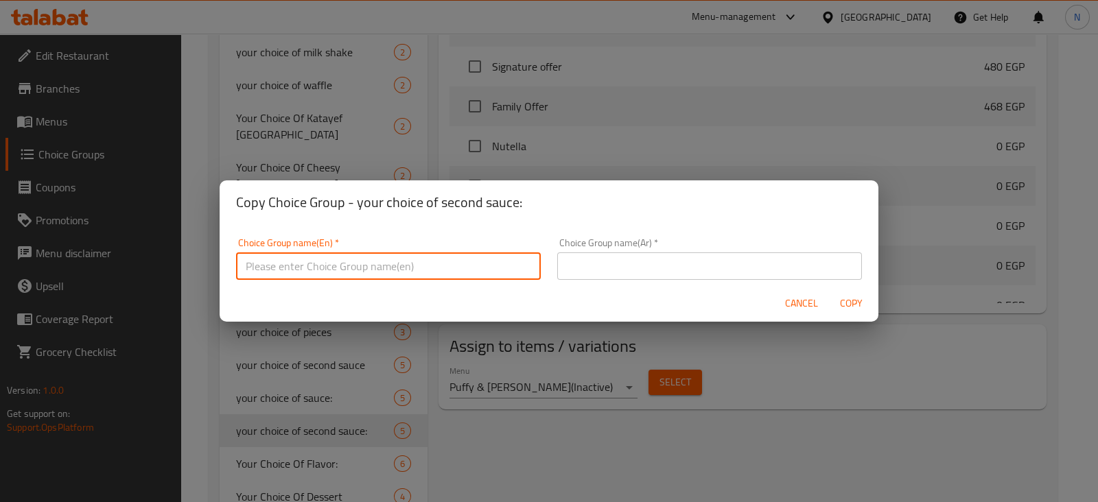
click at [354, 272] on input "text" at bounding box center [388, 266] width 305 height 27
paste input "your choice of second sauce:"
click at [345, 266] on input "your choice of second sauce:" at bounding box center [388, 266] width 305 height 27
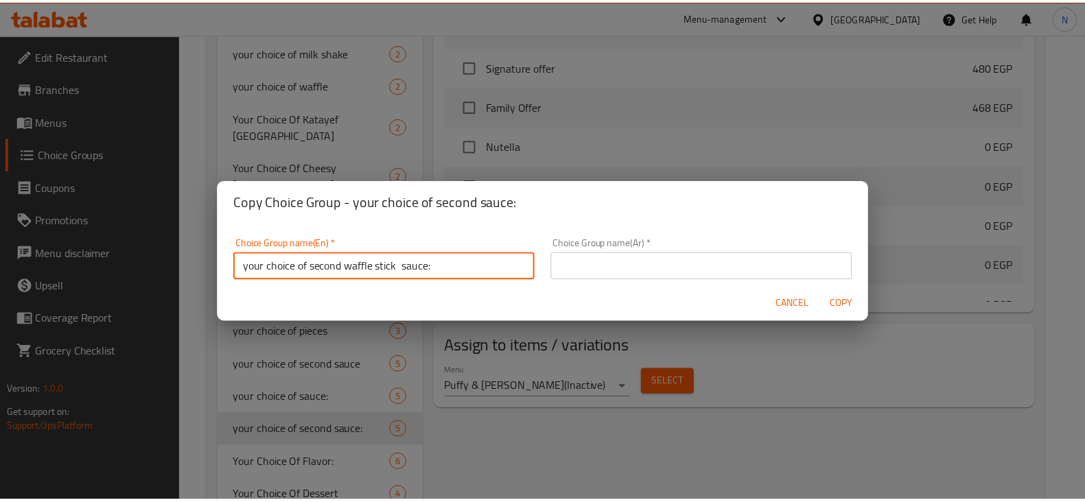
scroll to position [3, 0]
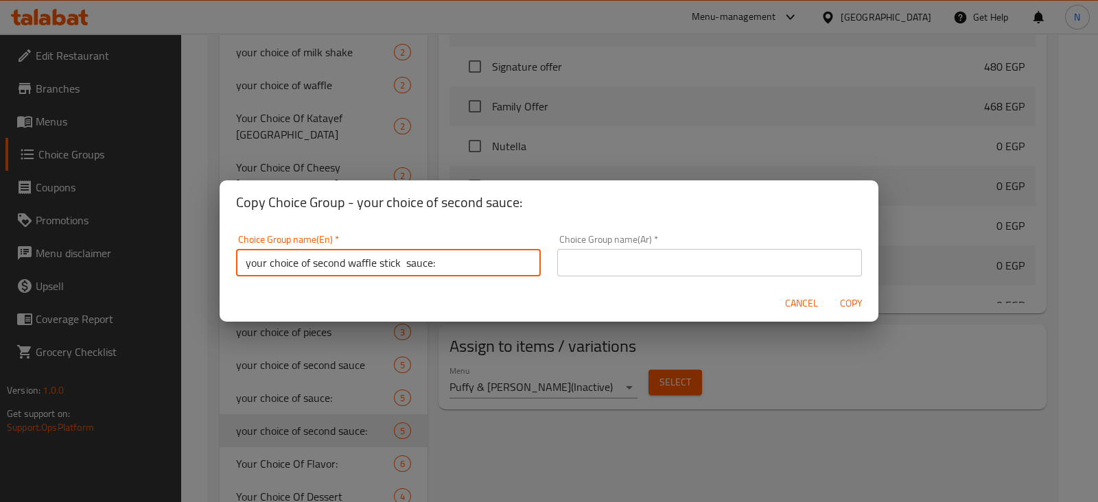
drag, startPoint x: 446, startPoint y: 268, endPoint x: 235, endPoint y: 275, distance: 211.5
click at [235, 275] on div "Choice Group name(En)   * your choice of second waffle stick sauce: Choice Grou…" at bounding box center [388, 255] width 321 height 58
type input "your choice of second waffle stick sauce:"
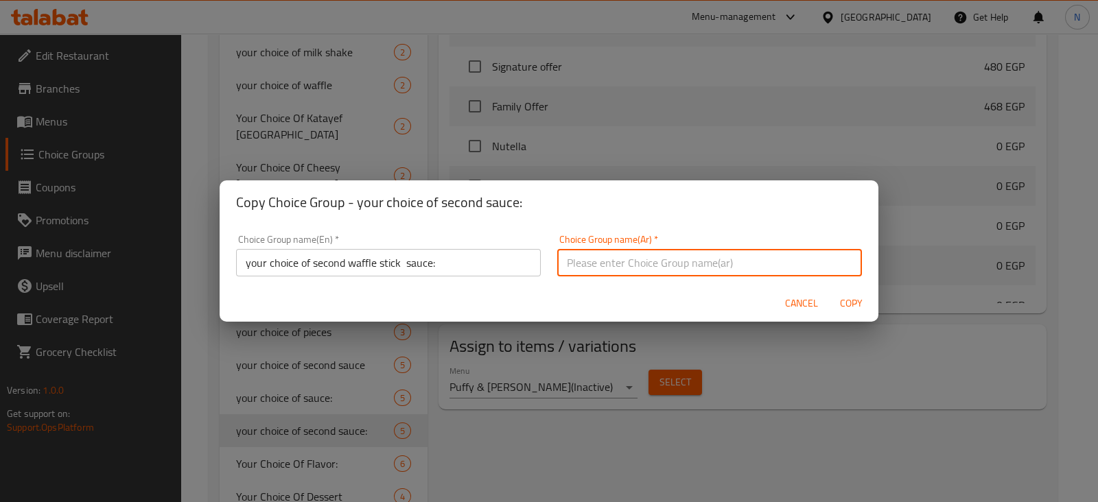
click at [708, 259] on input "text" at bounding box center [709, 262] width 305 height 27
paste input "اختيارك من صلصة الوافل الثانية:"
type input "اختيارك من صلصة الوافل الثانية:"
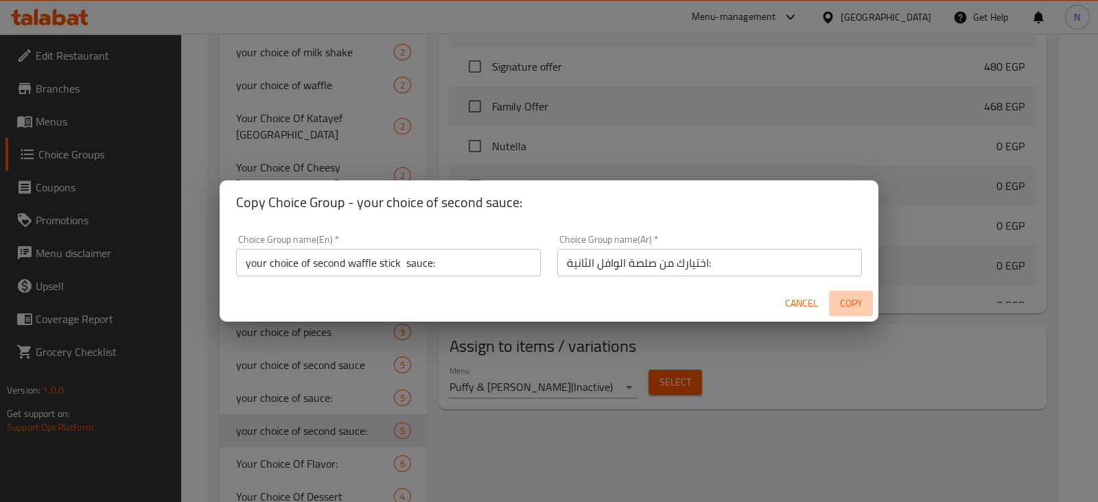
click at [848, 301] on span "Copy" at bounding box center [851, 303] width 33 height 17
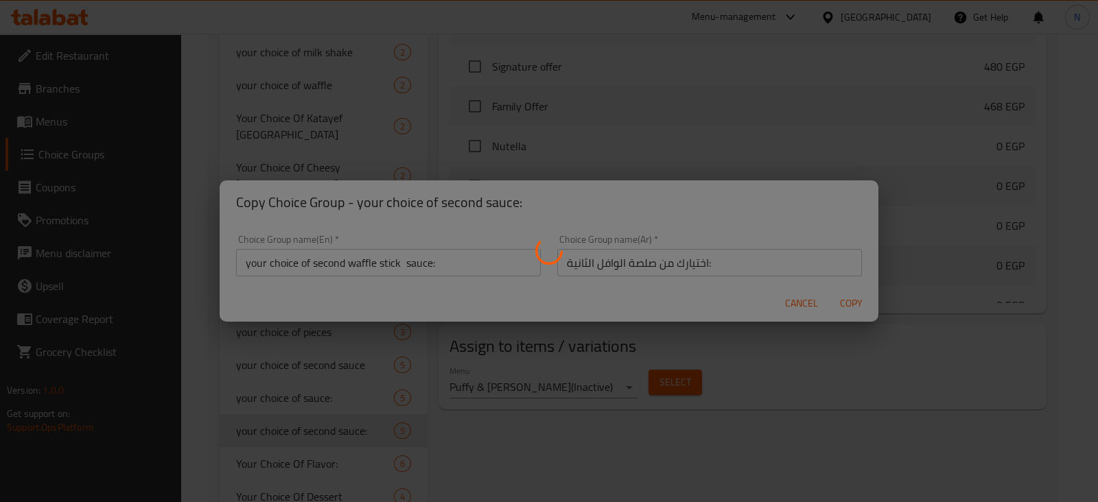
type input "your choice of second waffle stick sauce:"
type input "اختيارك من صلصة الوافل الثانية:"
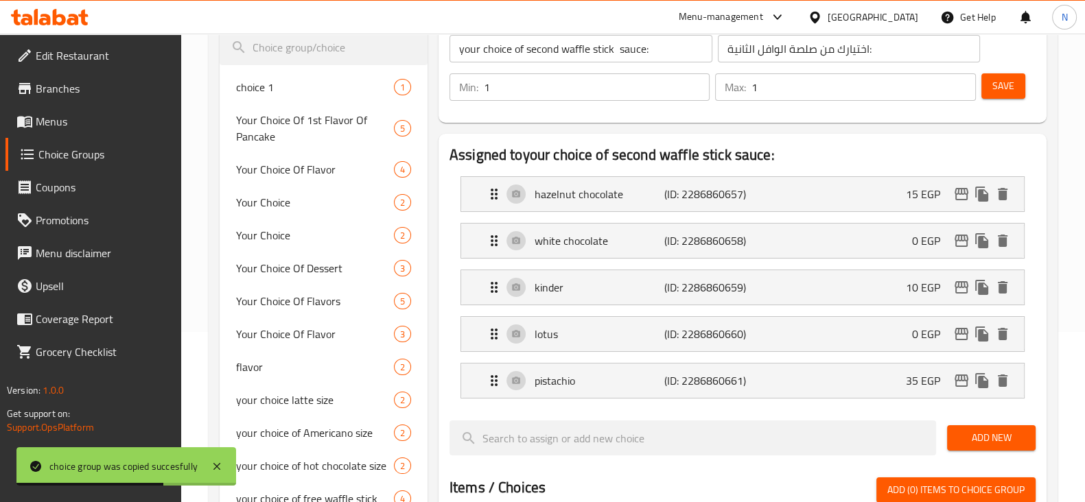
scroll to position [171, 0]
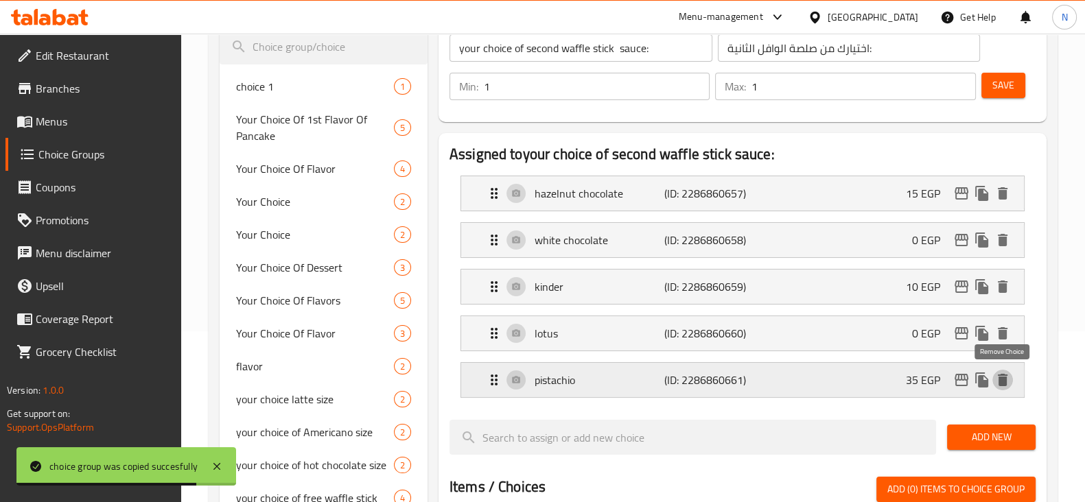
click at [1005, 374] on icon "delete" at bounding box center [1003, 380] width 10 height 12
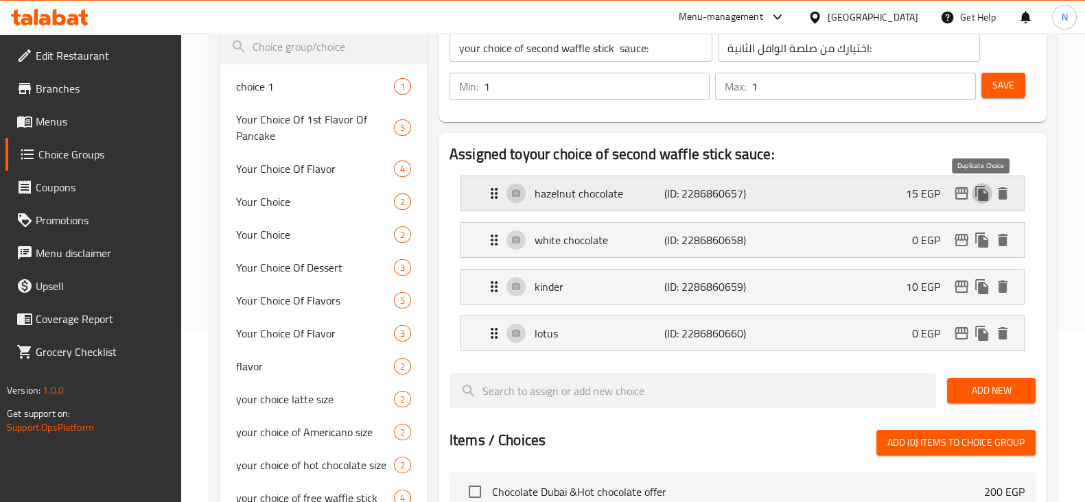
click at [981, 191] on icon "duplicate" at bounding box center [981, 193] width 13 height 15
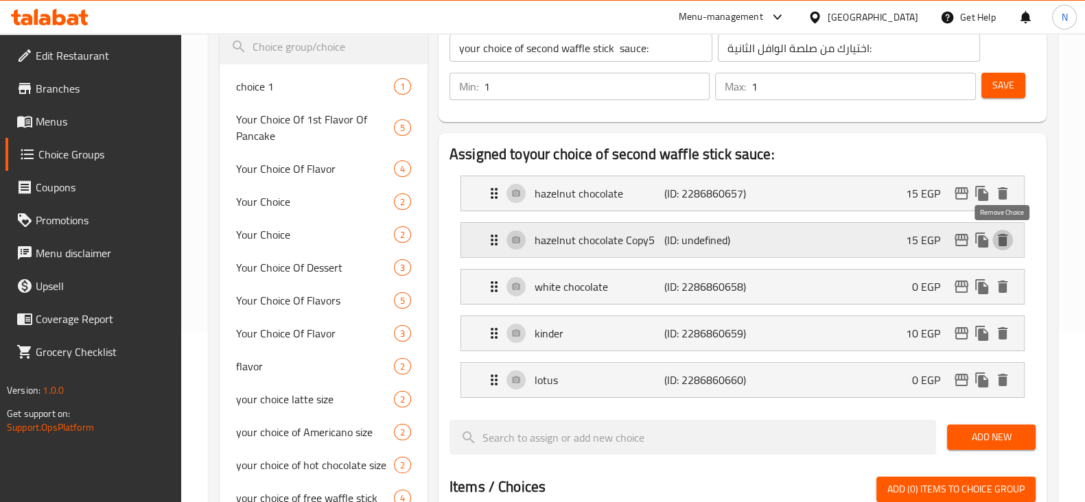
click at [1003, 242] on icon "delete" at bounding box center [1003, 240] width 10 height 12
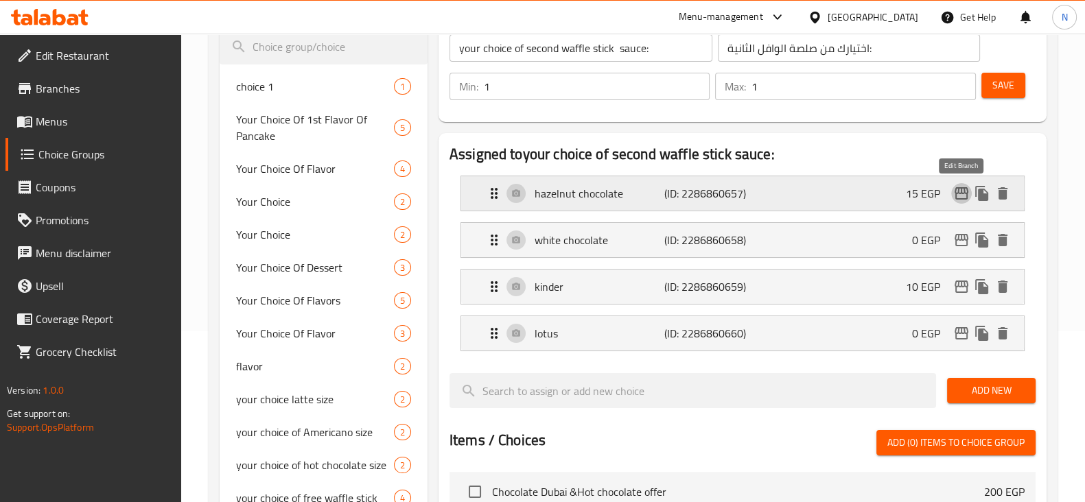
click at [958, 194] on icon "edit" at bounding box center [961, 193] width 16 height 16
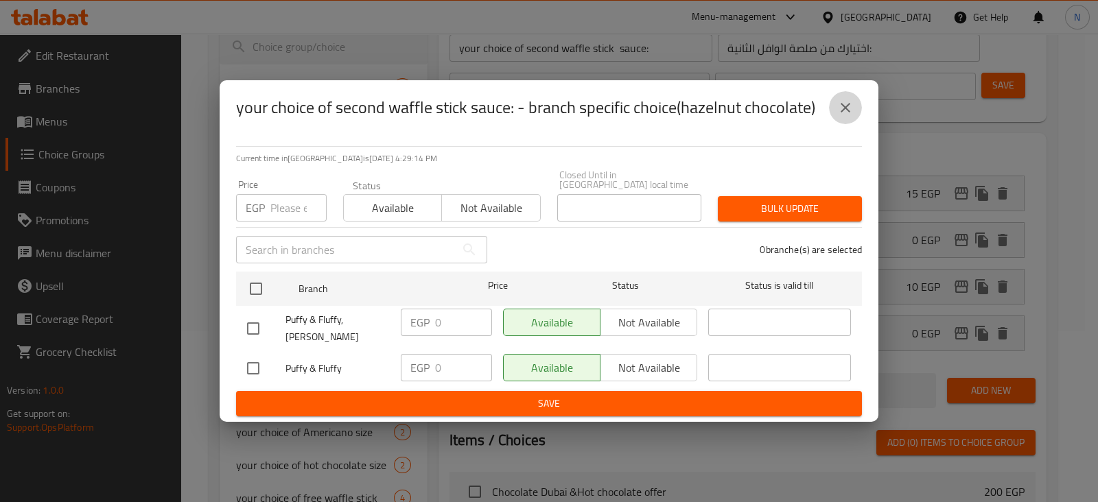
click at [843, 105] on icon "close" at bounding box center [845, 108] width 16 height 16
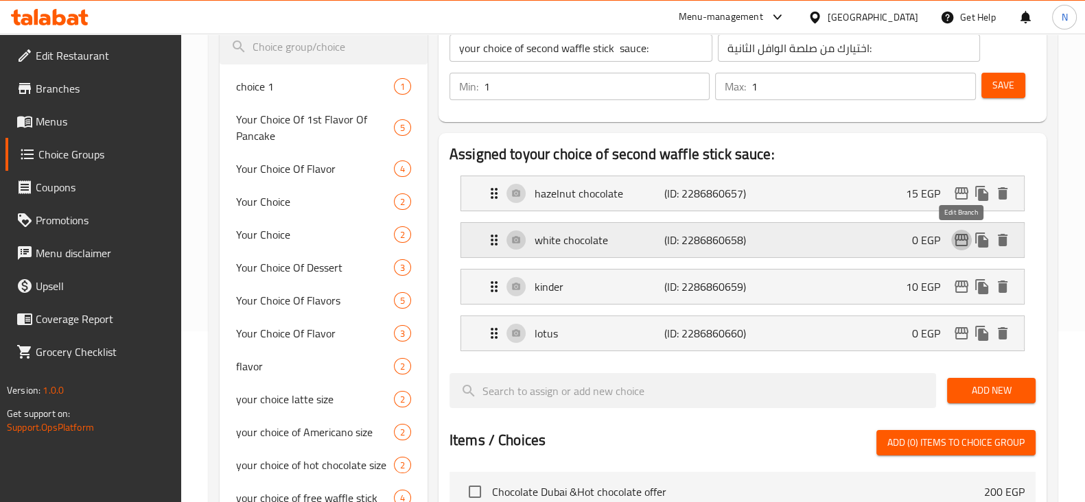
click at [959, 232] on icon "edit" at bounding box center [961, 240] width 16 height 16
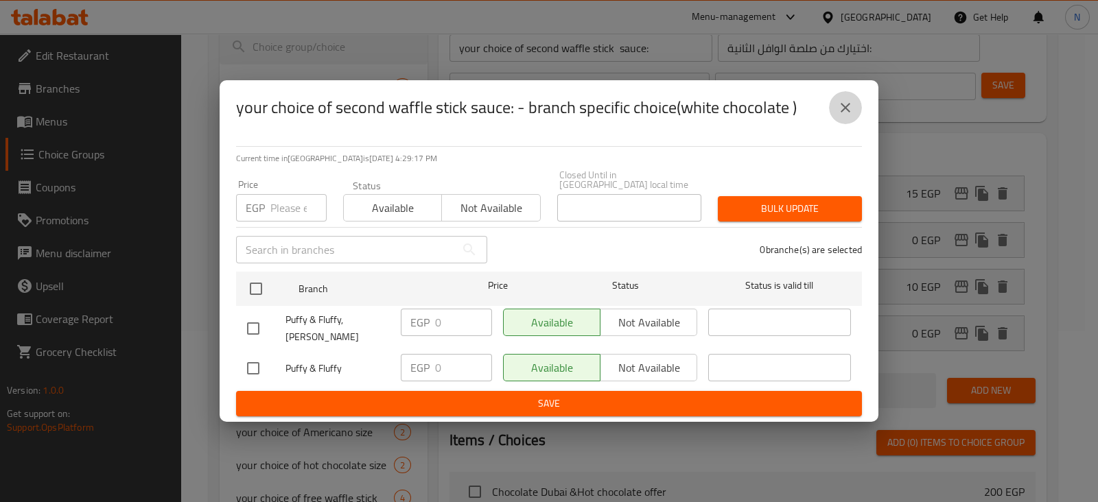
click at [855, 108] on button "close" at bounding box center [845, 107] width 33 height 33
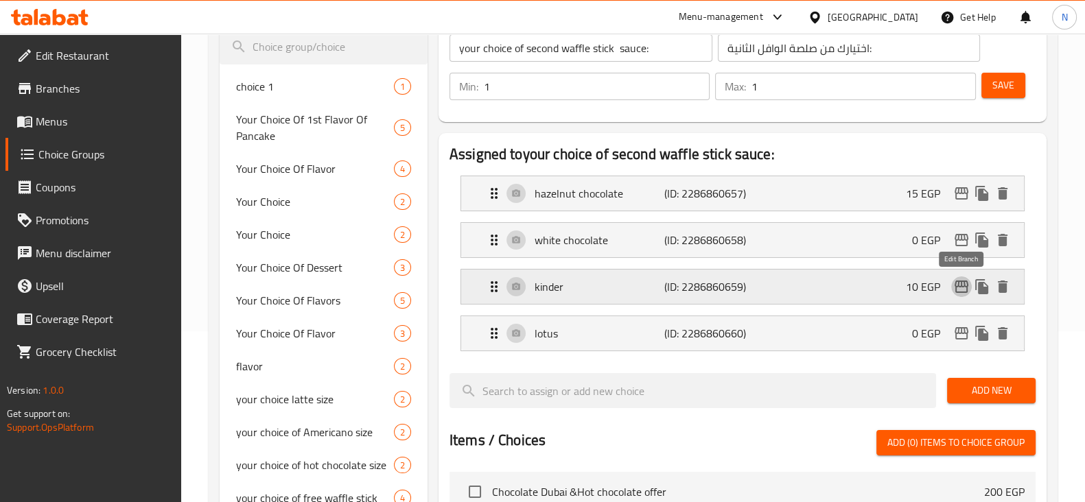
click at [962, 287] on icon "edit" at bounding box center [961, 287] width 16 height 16
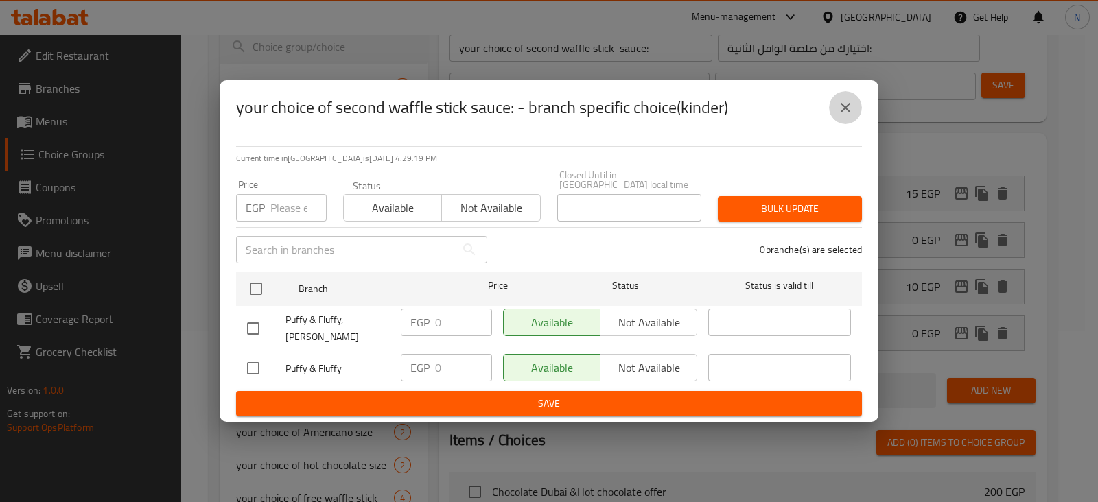
click at [855, 106] on button "close" at bounding box center [845, 107] width 33 height 33
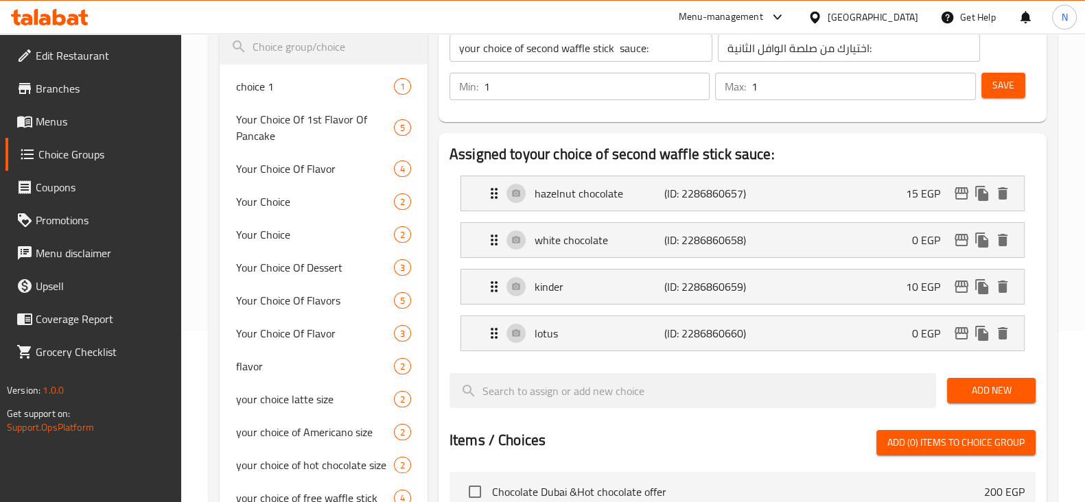
click at [1004, 71] on div "Save" at bounding box center [1003, 86] width 49 height 33
click at [999, 89] on span "Save" at bounding box center [1003, 85] width 22 height 17
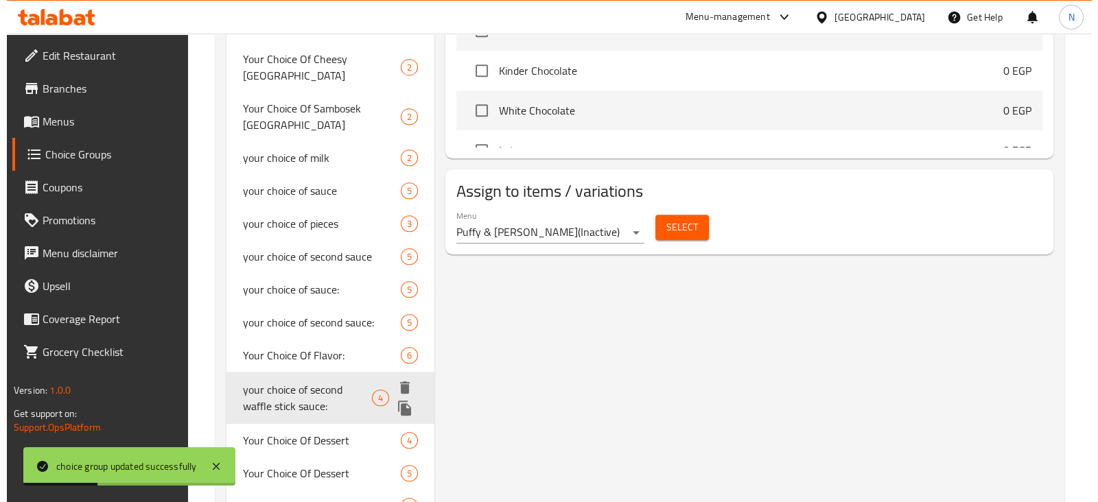
scroll to position [793, 0]
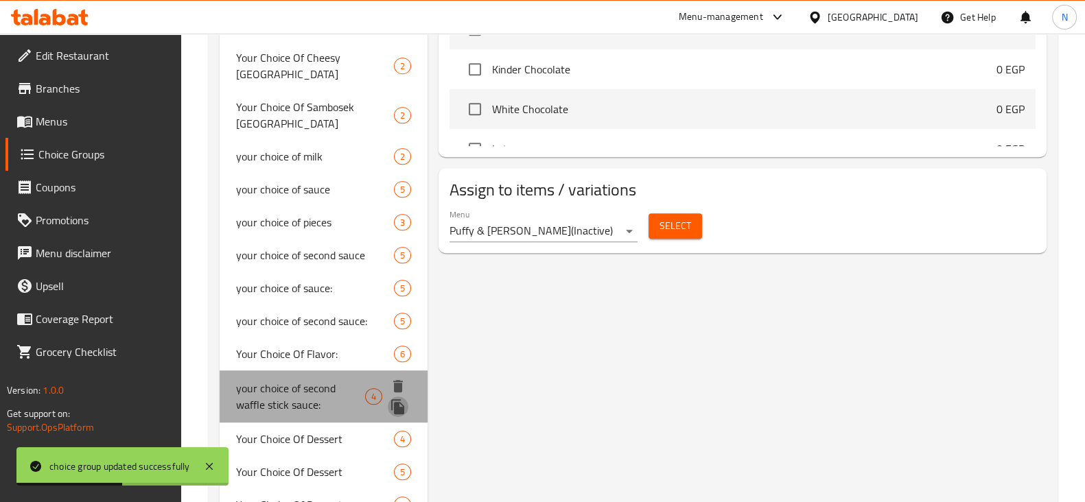
click at [397, 399] on icon "duplicate" at bounding box center [397, 406] width 13 height 15
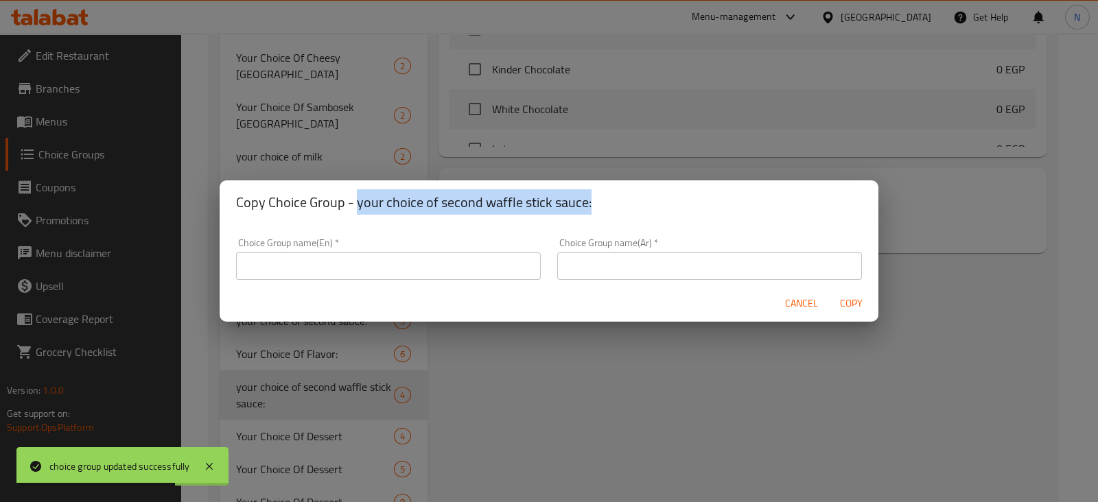
drag, startPoint x: 598, startPoint y: 203, endPoint x: 355, endPoint y: 191, distance: 243.3
click at [355, 191] on h2 "Copy Choice Group - your choice of second waffle stick sauce:" at bounding box center [549, 202] width 626 height 22
copy h2 "your choice of second waffle stick sauce:"
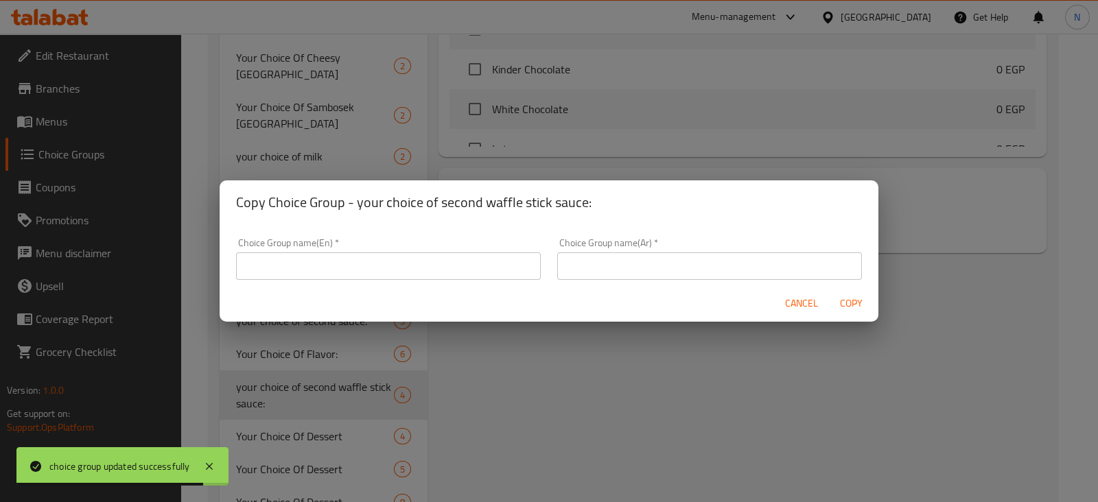
paste input "your choice of second waffle stick sauce:"
click at [391, 268] on input "your choice of second waffle stick sauce:" at bounding box center [388, 266] width 305 height 27
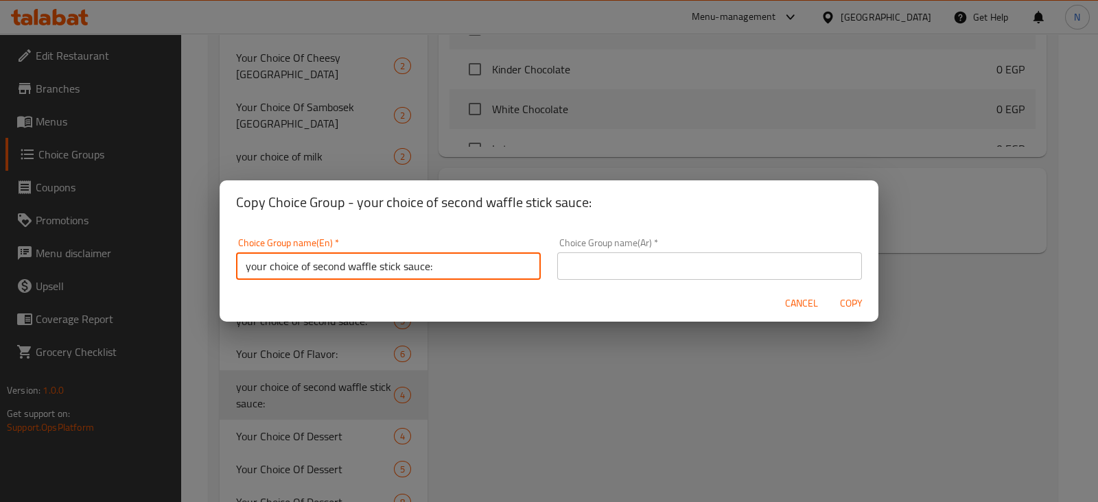
drag, startPoint x: 344, startPoint y: 265, endPoint x: 312, endPoint y: 266, distance: 31.6
click at [312, 266] on input "your choice of second waffle stick sauce:" at bounding box center [388, 266] width 305 height 27
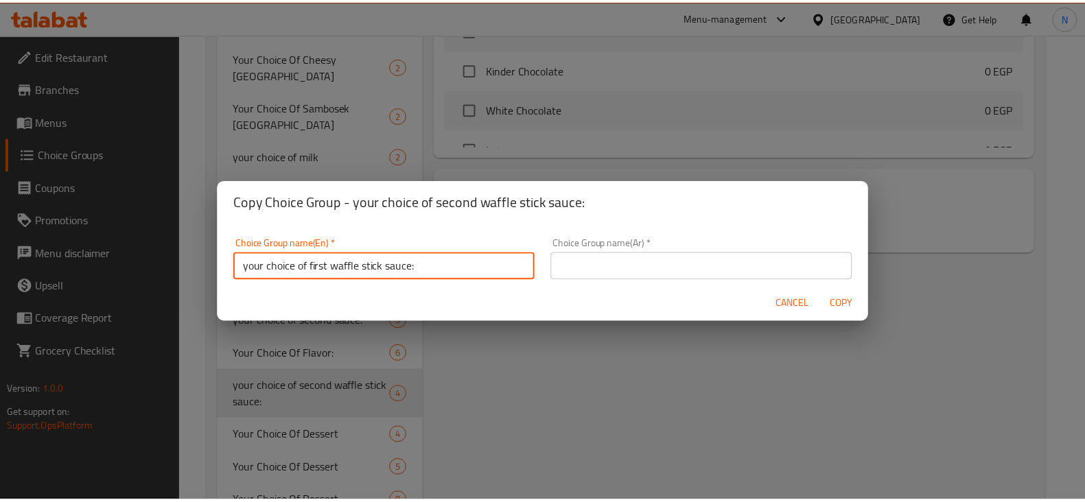
scroll to position [3, 0]
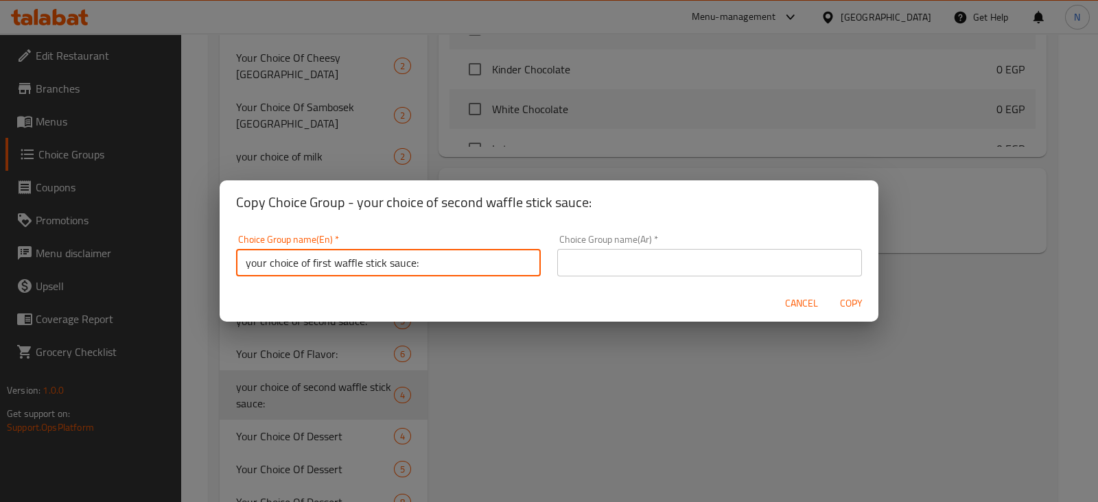
drag, startPoint x: 437, startPoint y: 268, endPoint x: 228, endPoint y: 275, distance: 208.8
click at [228, 275] on div "Choice Group name(En)   * your choice of first waffle stick sauce: Choice Group…" at bounding box center [388, 255] width 321 height 58
type input "your choice of first waffle stick sauce:"
click at [723, 266] on input "text" at bounding box center [709, 262] width 305 height 27
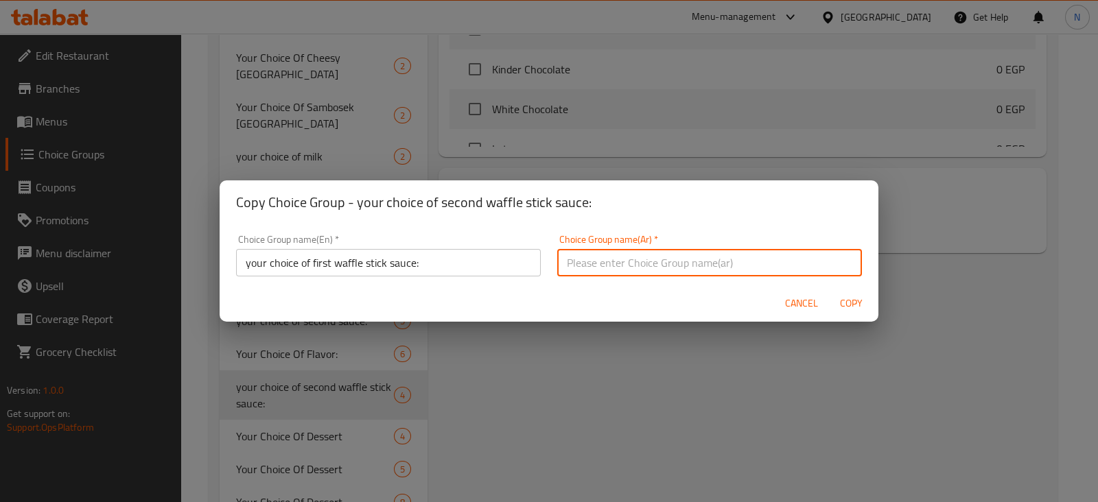
paste input "اختيارك من صلصة الوافل الأولى:"
type input "اختيارك من صلصة الوافل الأولى:"
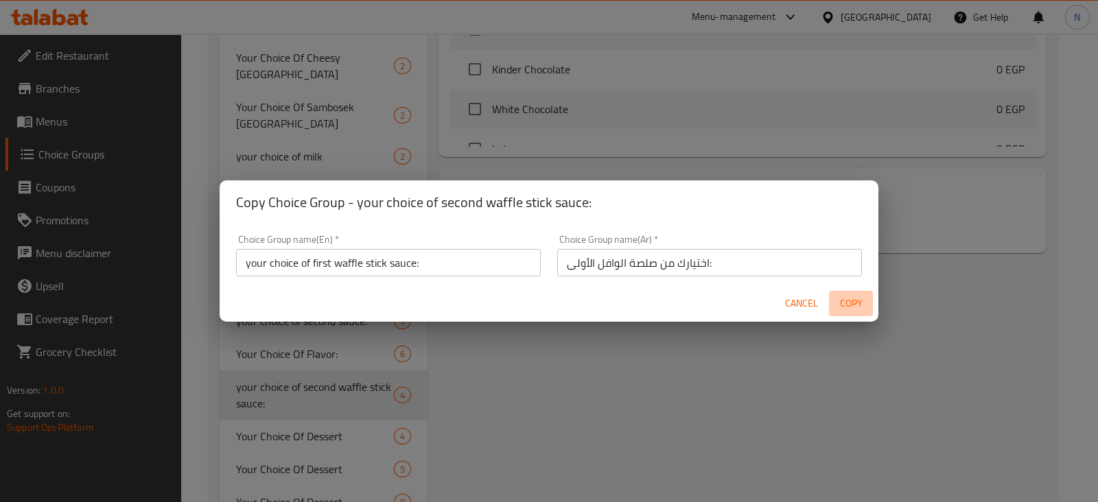
click at [860, 300] on span "Copy" at bounding box center [851, 303] width 33 height 17
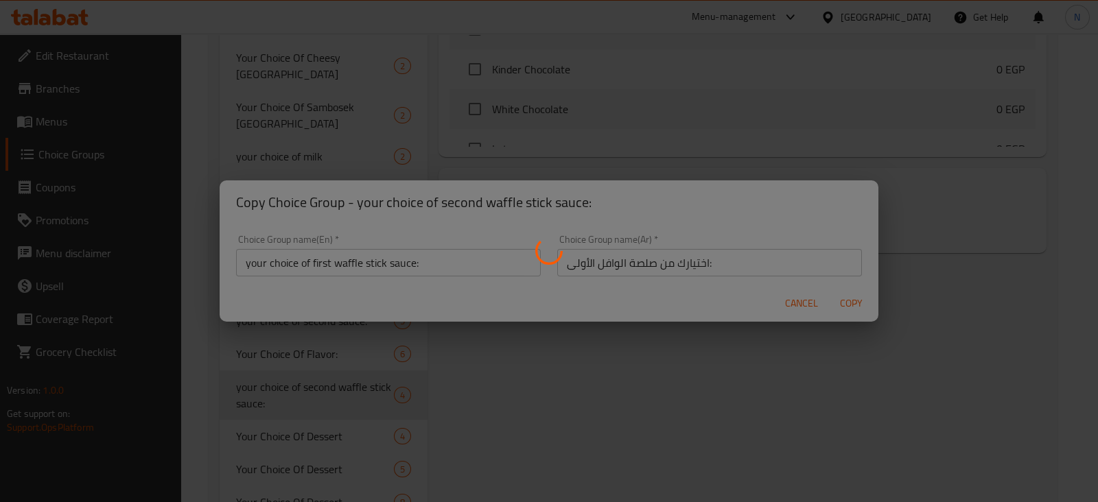
type input "your choice of first waffle stick sauce:"
type input "اختيارك من صلصة الوافل الأولى:"
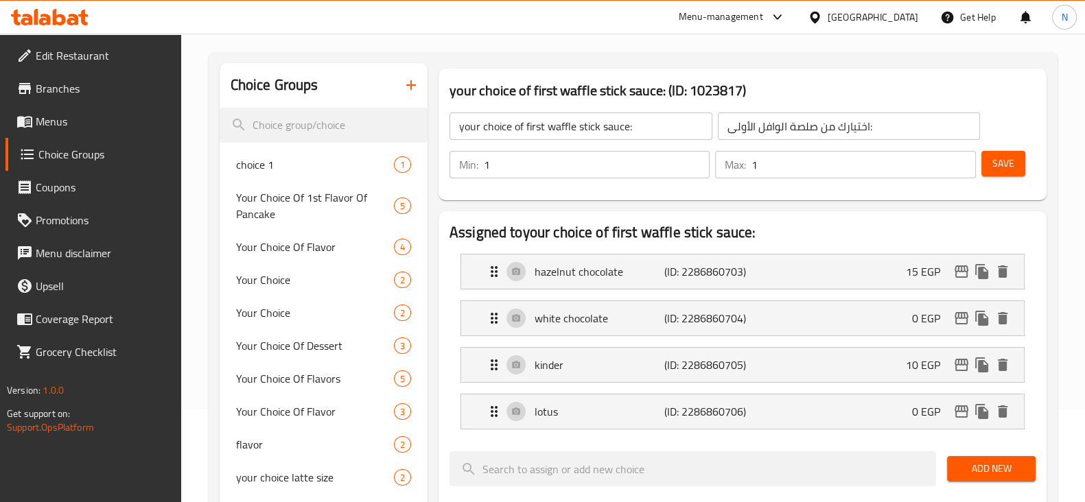
scroll to position [91, 0]
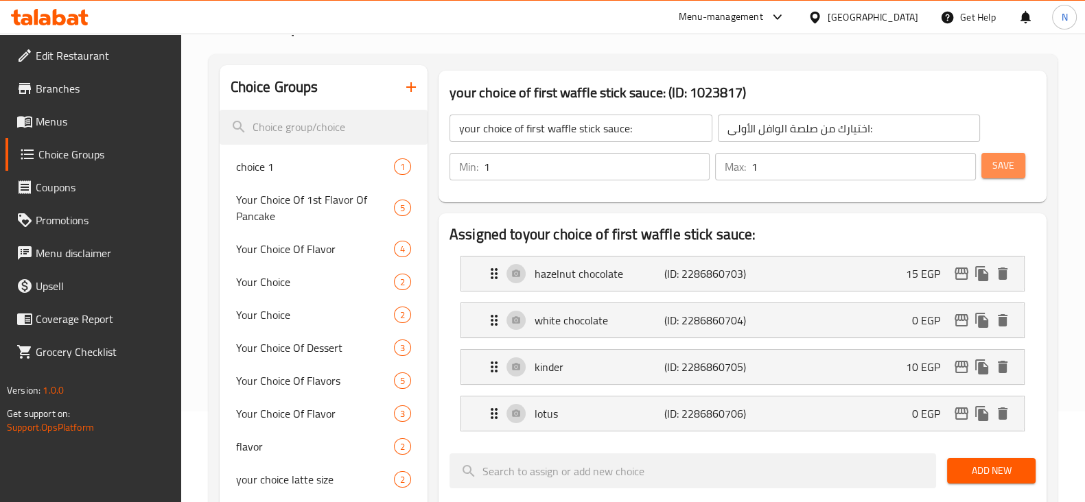
click at [1015, 153] on button "Save" at bounding box center [1003, 165] width 44 height 25
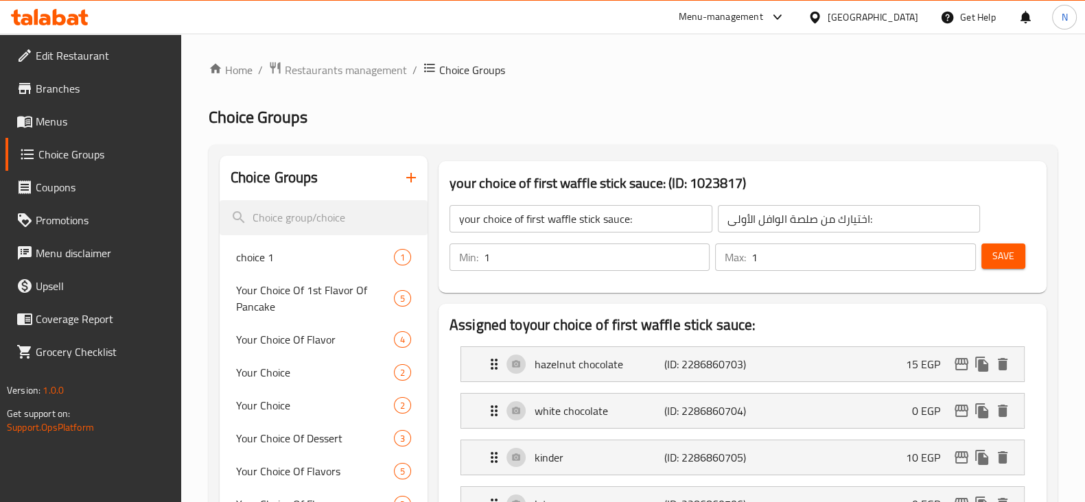
click at [78, 128] on span "Menus" at bounding box center [103, 121] width 135 height 16
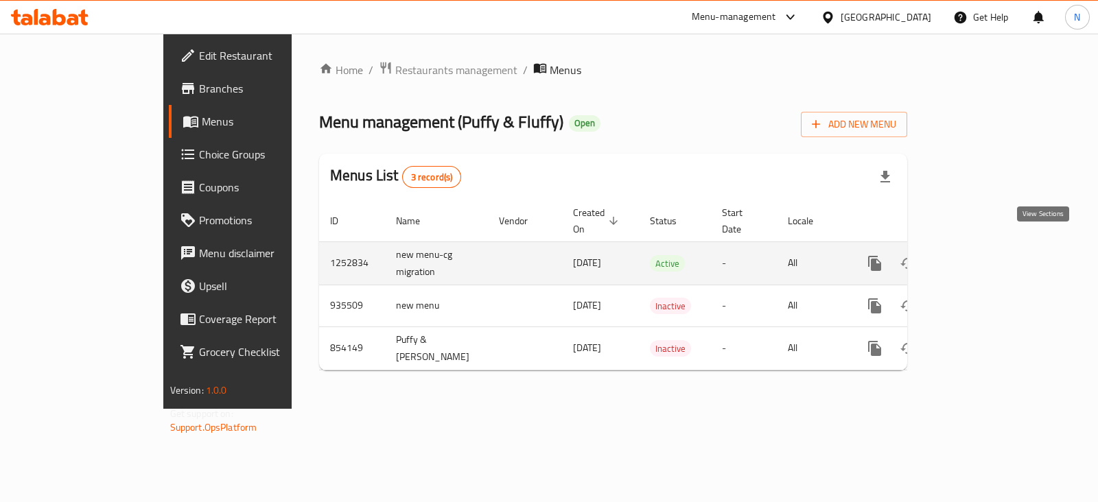
click at [982, 255] on icon "enhanced table" at bounding box center [974, 263] width 16 height 16
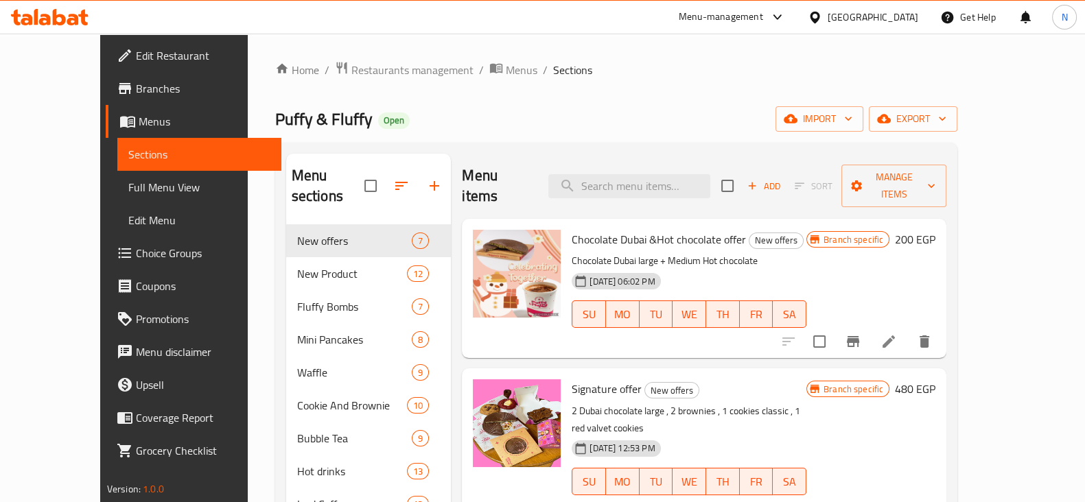
scroll to position [93, 0]
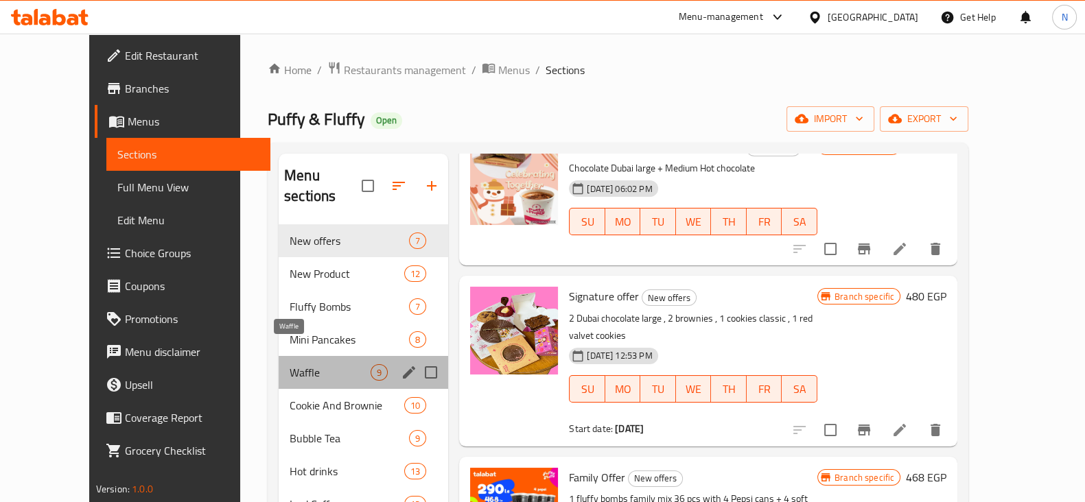
click at [290, 364] on span "Waffle" at bounding box center [330, 372] width 81 height 16
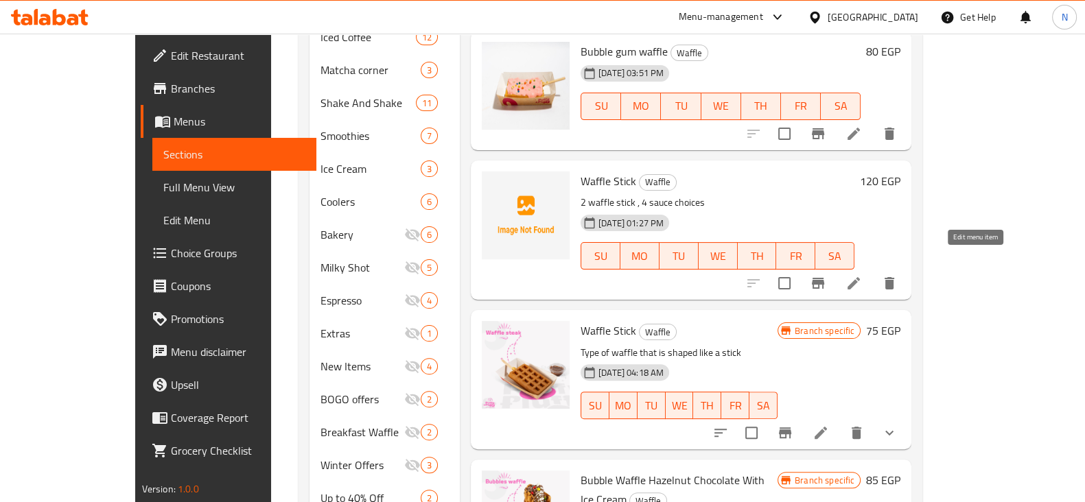
click at [862, 275] on icon at bounding box center [854, 283] width 16 height 16
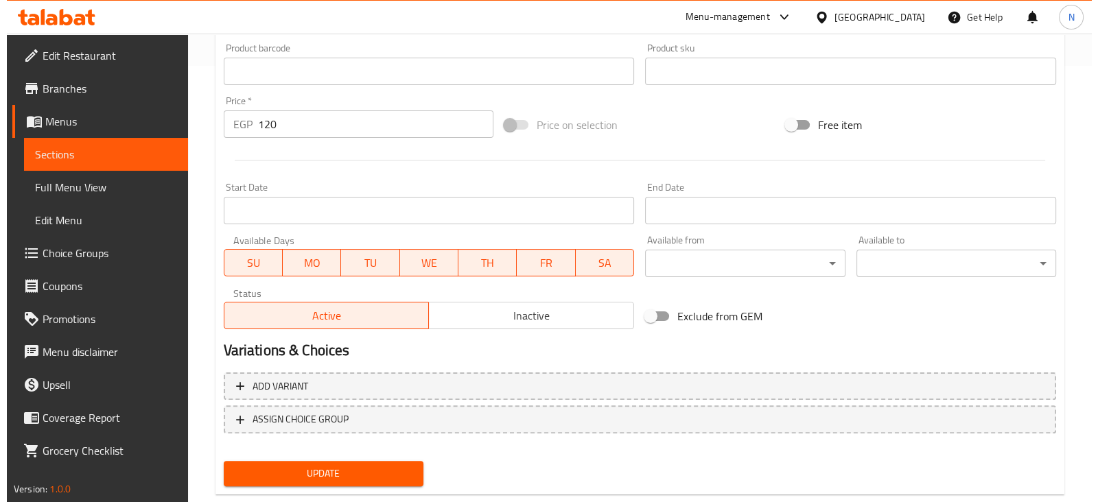
scroll to position [467, 0]
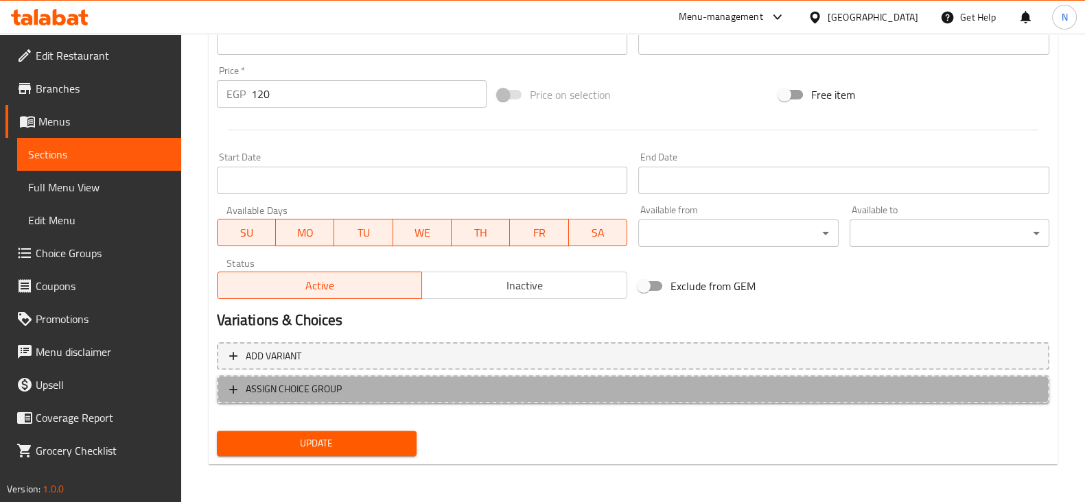
click at [377, 381] on span "ASSIGN CHOICE GROUP" at bounding box center [633, 389] width 808 height 17
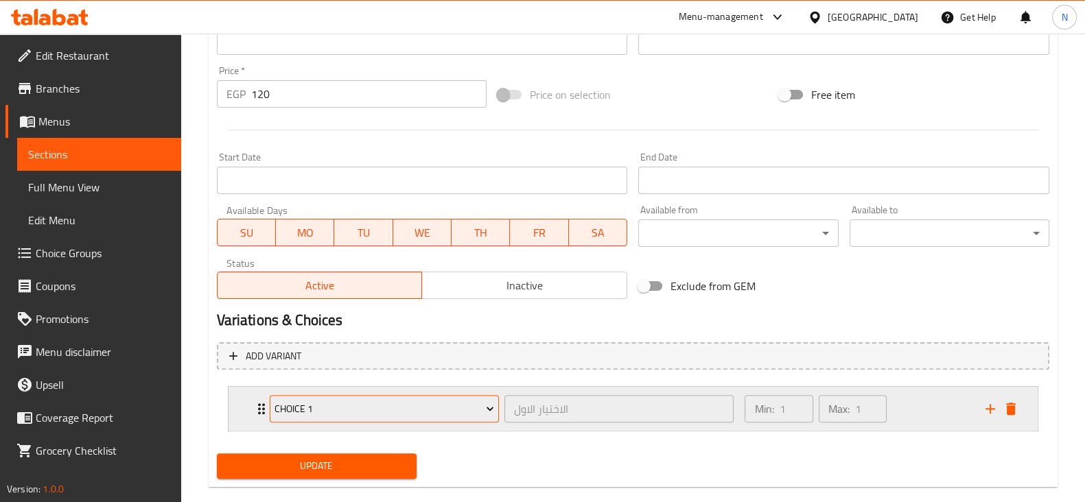
click at [370, 420] on button "choice 1" at bounding box center [384, 408] width 229 height 27
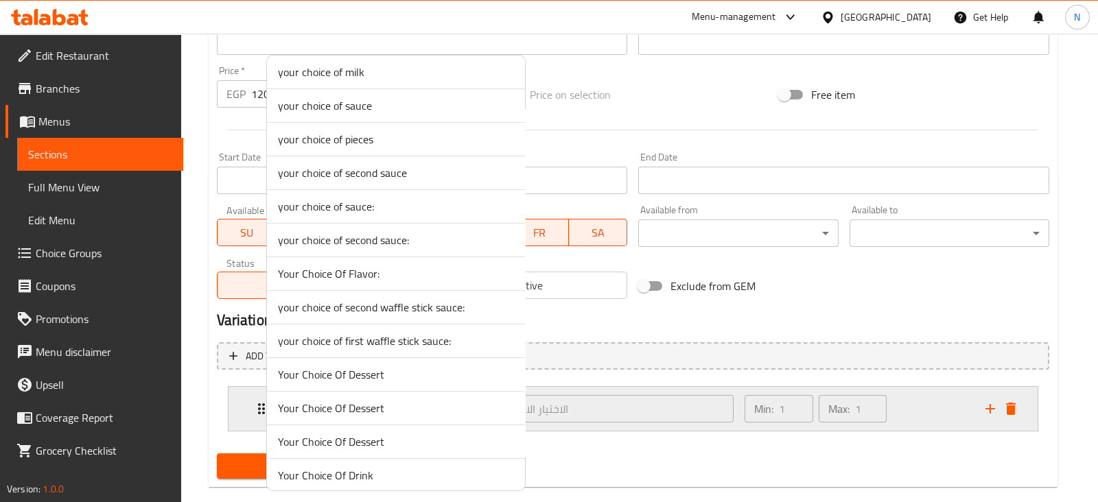
scroll to position [693, 0]
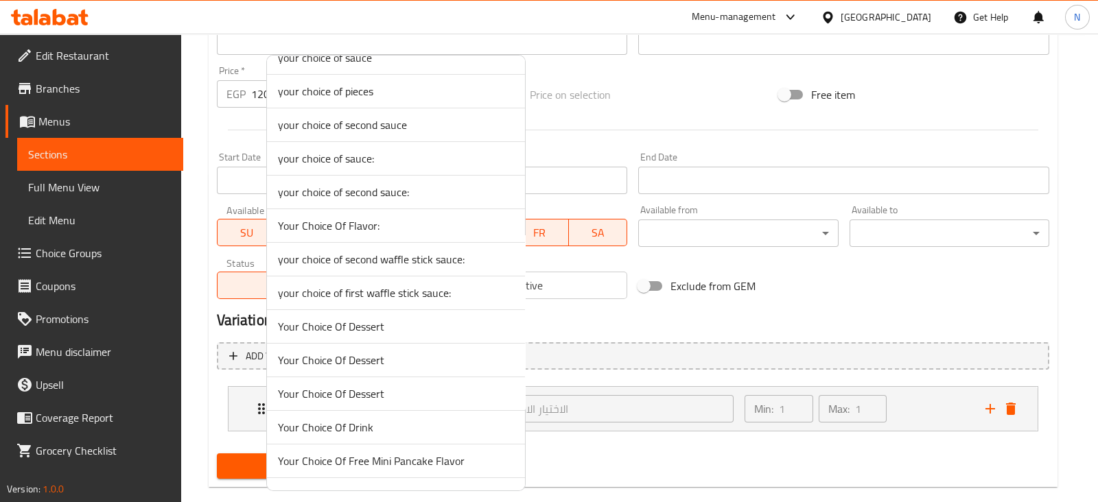
click at [375, 294] on span "your choice of first waffle stick sauce:" at bounding box center [396, 293] width 236 height 16
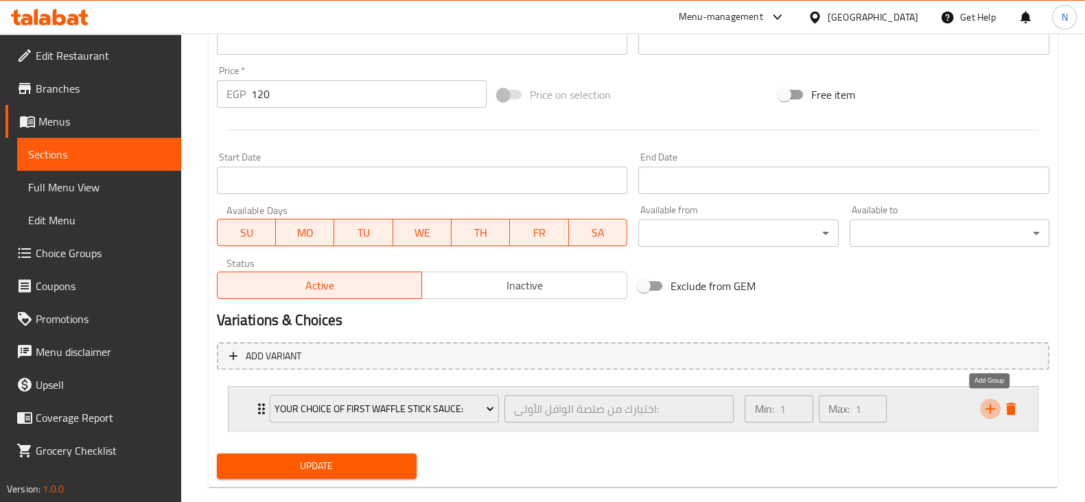
click at [988, 415] on icon "add" at bounding box center [990, 409] width 16 height 16
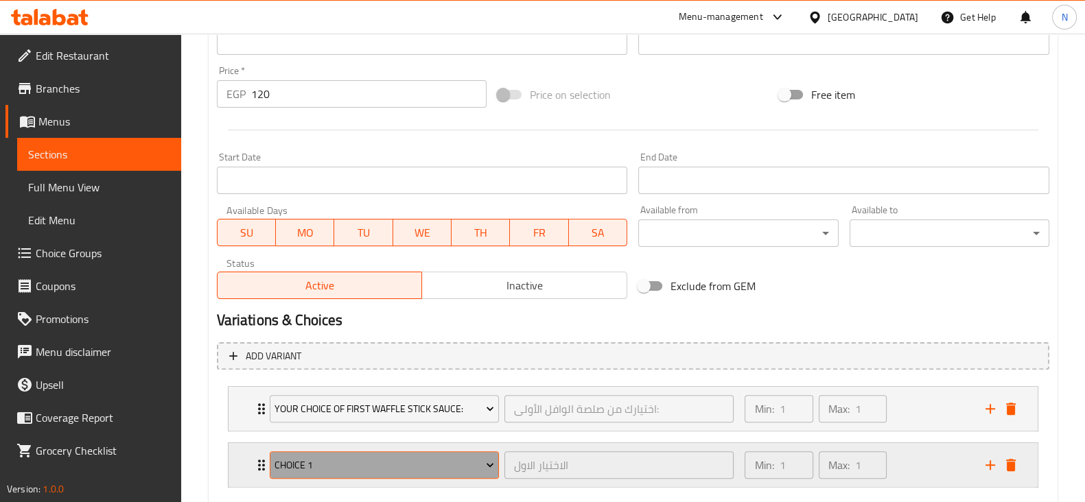
click at [409, 463] on span "choice 1" at bounding box center [385, 465] width 220 height 17
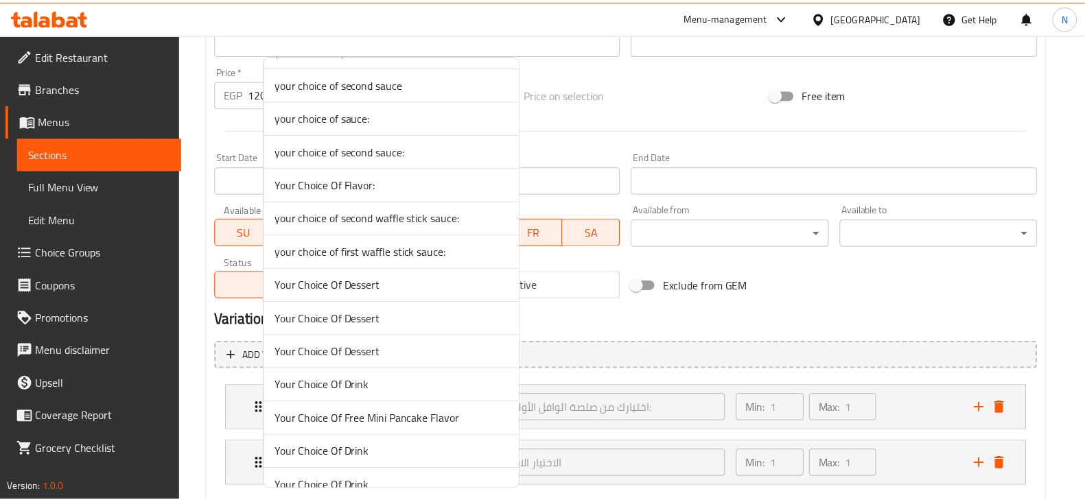
scroll to position [734, 0]
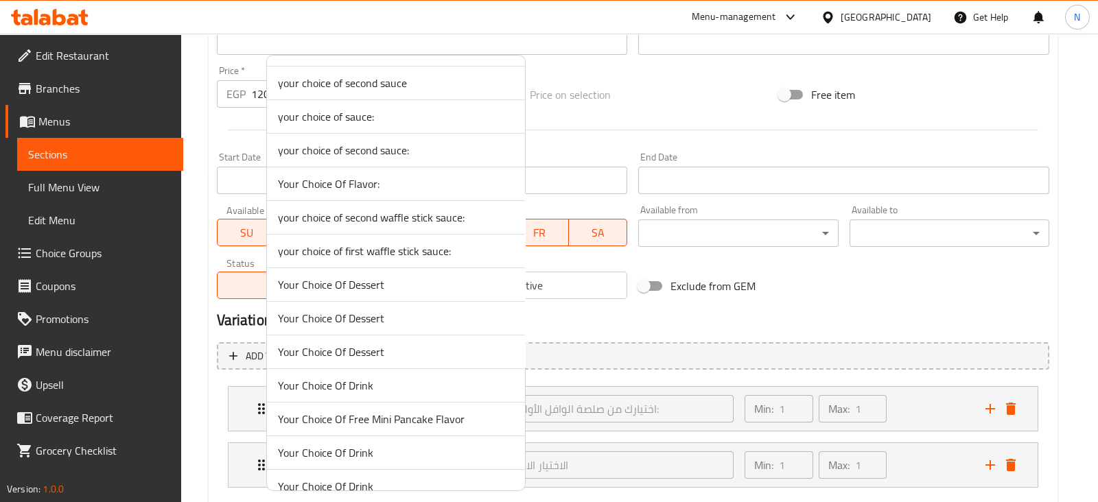
click at [396, 219] on span "your choice of second waffle stick sauce:" at bounding box center [396, 217] width 236 height 16
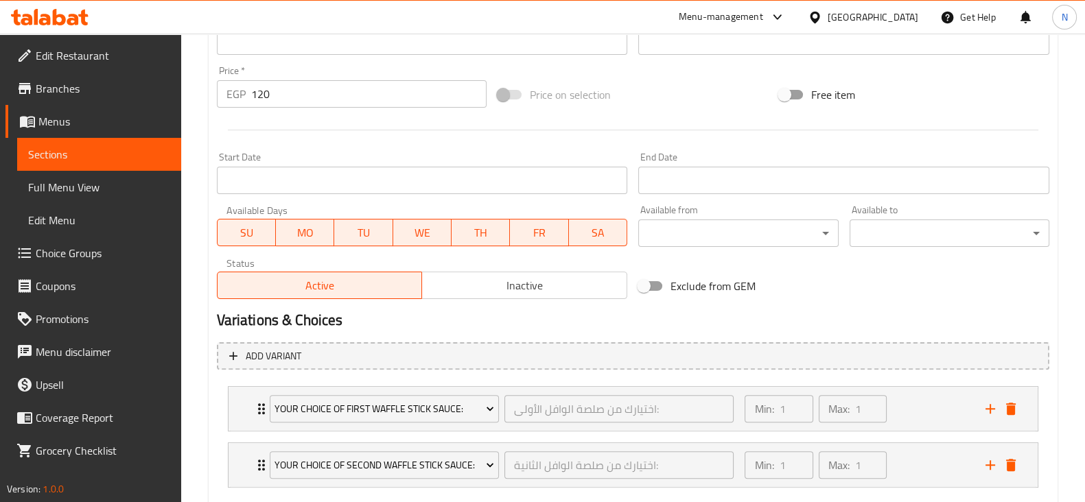
scroll to position [545, 0]
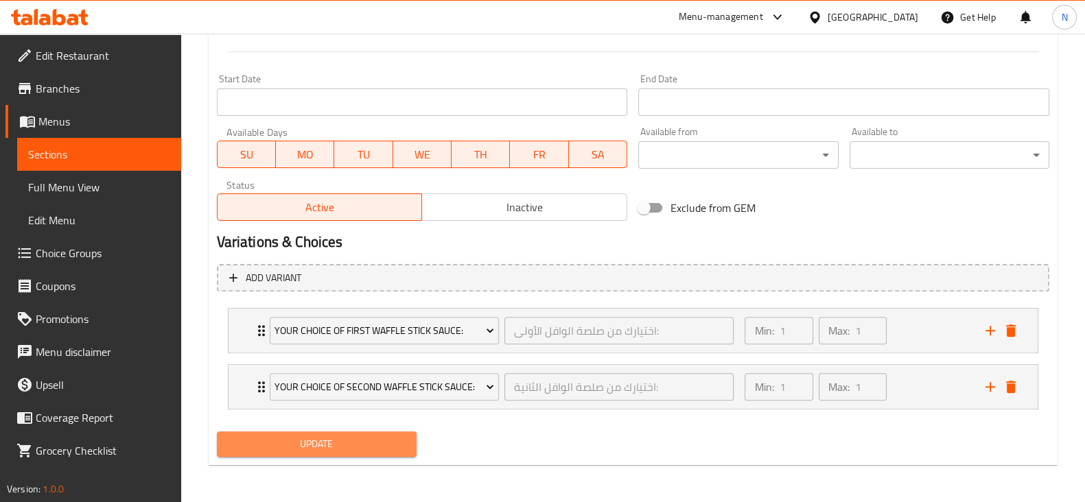
click at [367, 437] on span "Update" at bounding box center [317, 444] width 178 height 17
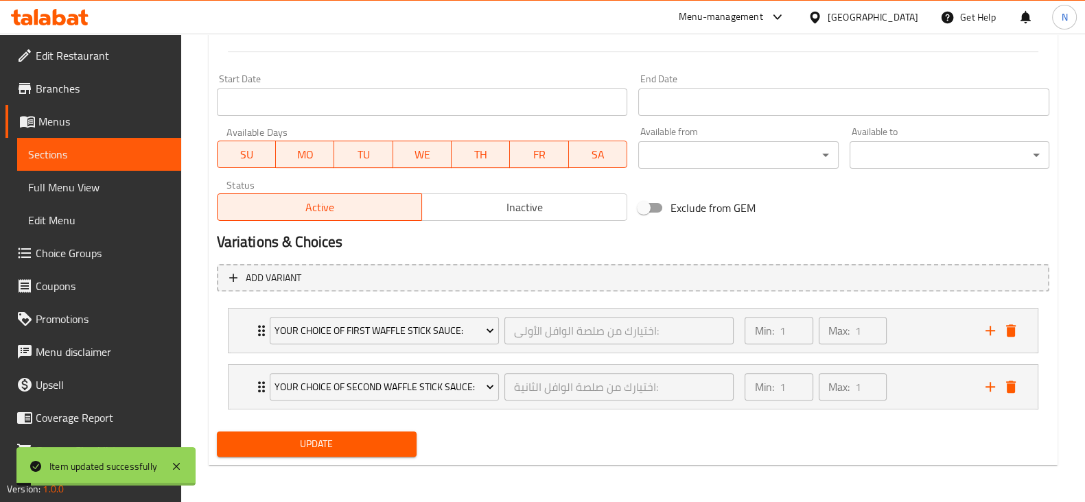
scroll to position [0, 0]
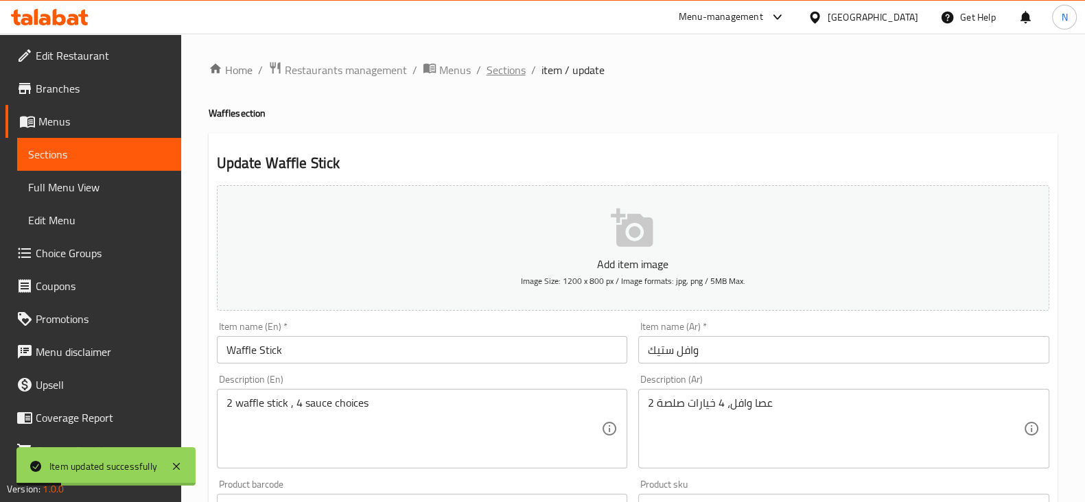
click at [509, 65] on span "Sections" at bounding box center [506, 70] width 39 height 16
